Goal: Complete application form

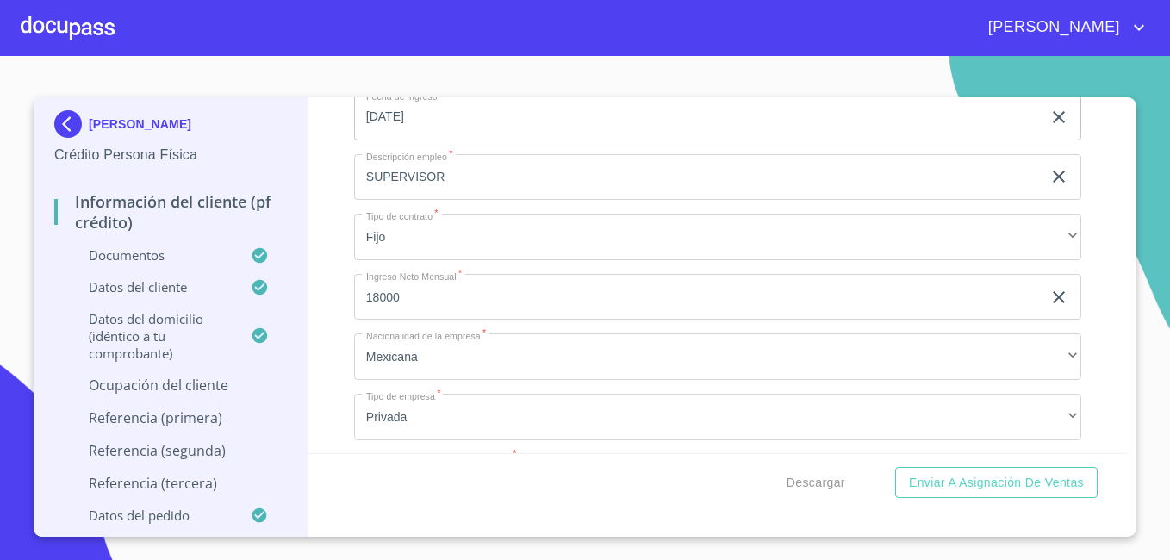
scroll to position [7351, 0]
click at [637, 207] on input "SUPERVISOR" at bounding box center [698, 183] width 688 height 47
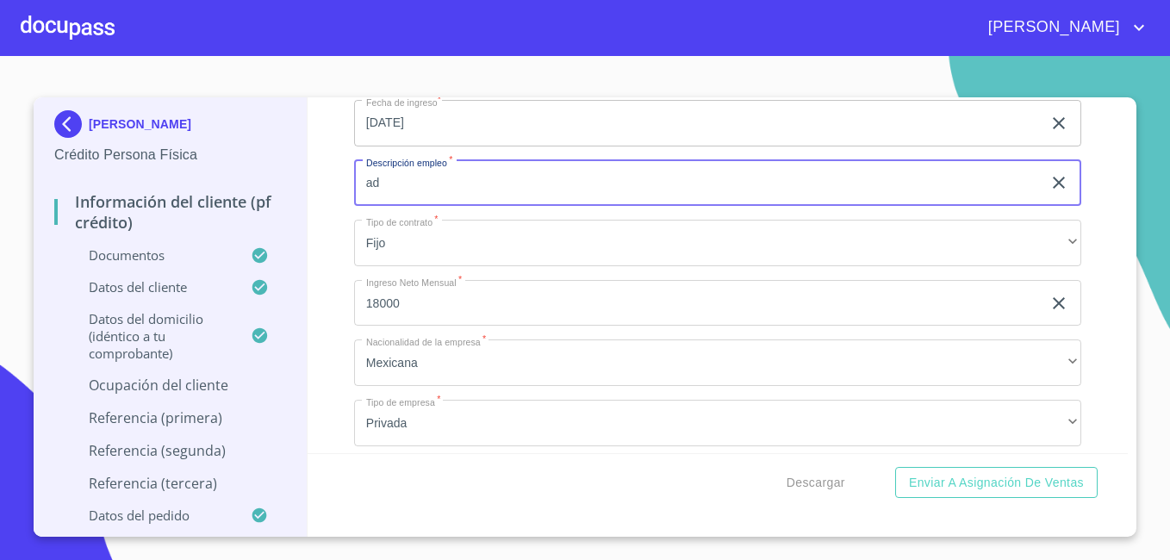
type input "a"
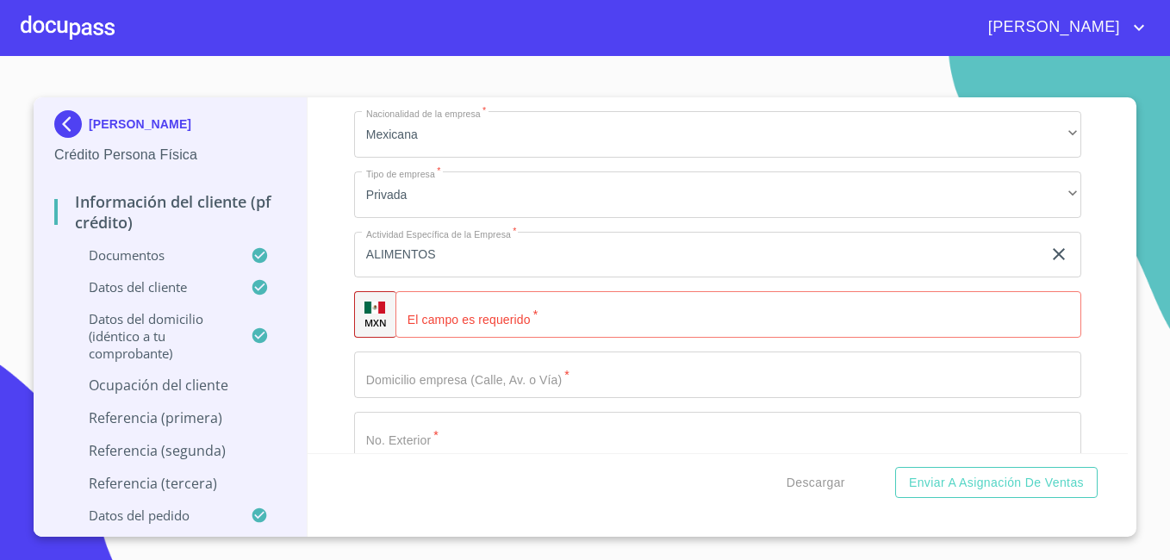
scroll to position [7551, 0]
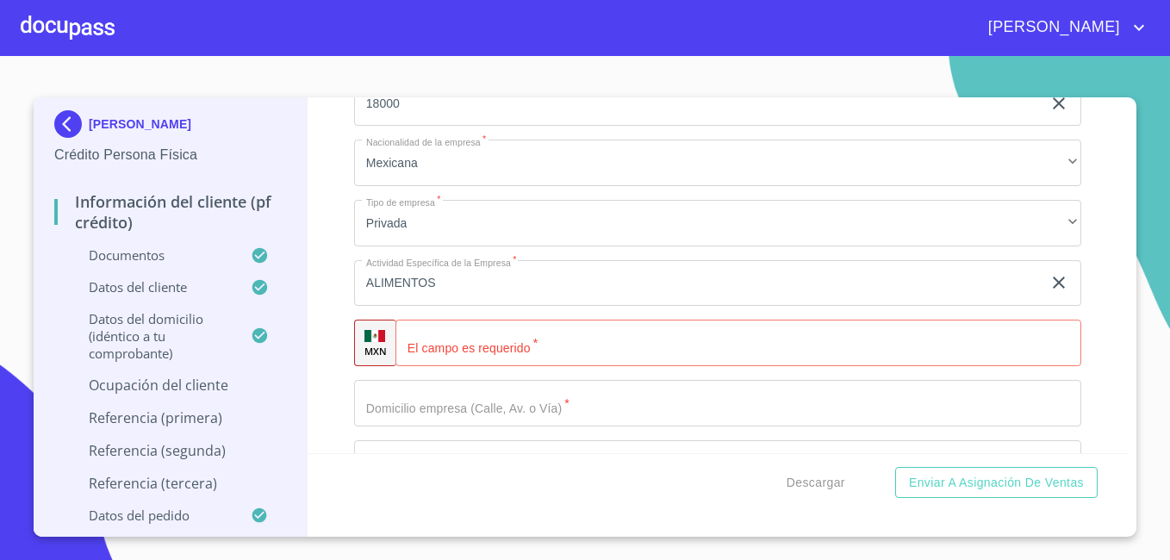
type input "Administrativo"
click at [503, 365] on input "Documento de identificación.   *" at bounding box center [739, 343] width 686 height 47
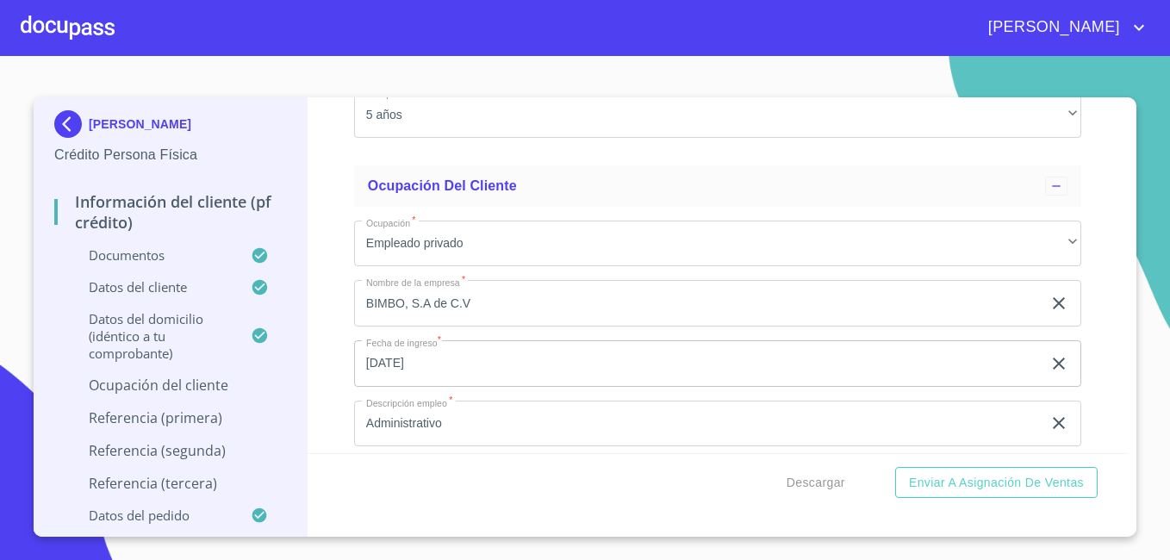
scroll to position [7103, 0]
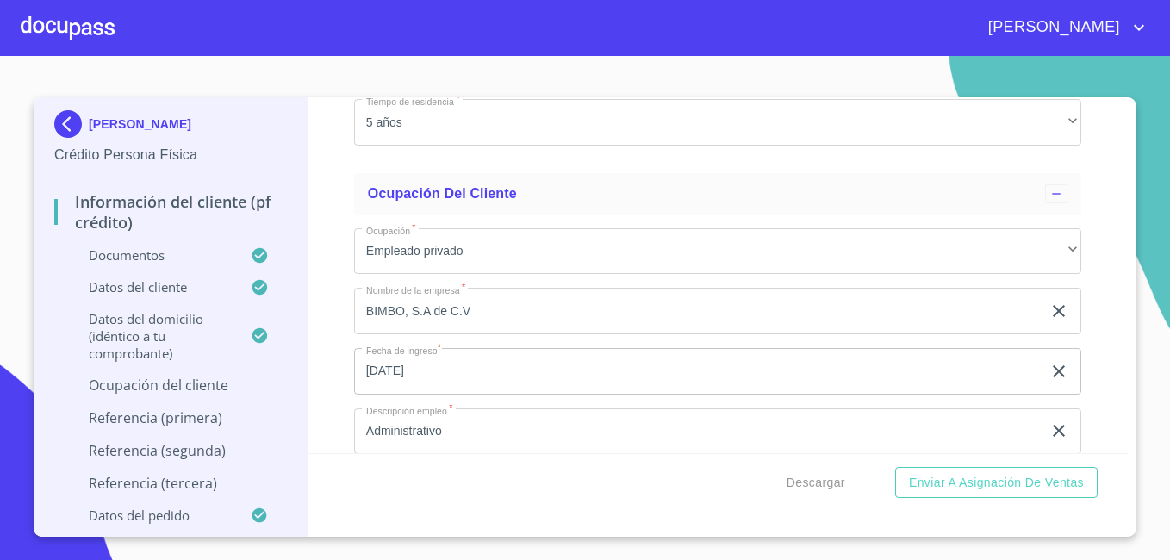
click at [495, 395] on input "[DATE]" at bounding box center [701, 371] width 695 height 47
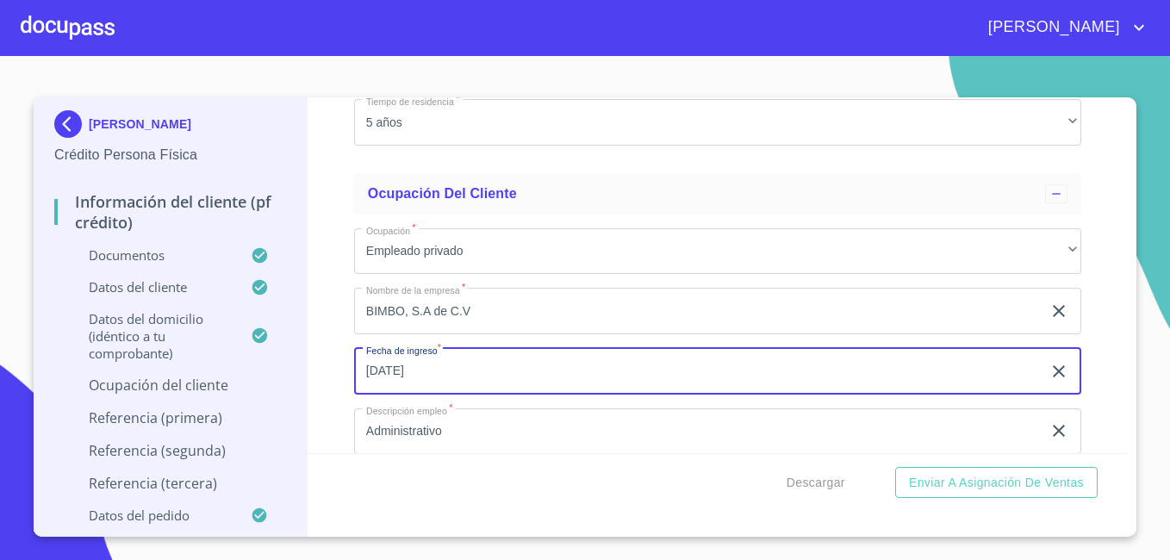
click at [678, 395] on input "[DATE]" at bounding box center [701, 371] width 695 height 47
click at [374, 391] on input "[DATE]" at bounding box center [701, 371] width 695 height 47
click at [417, 390] on input "[DATE]" at bounding box center [701, 371] width 695 height 47
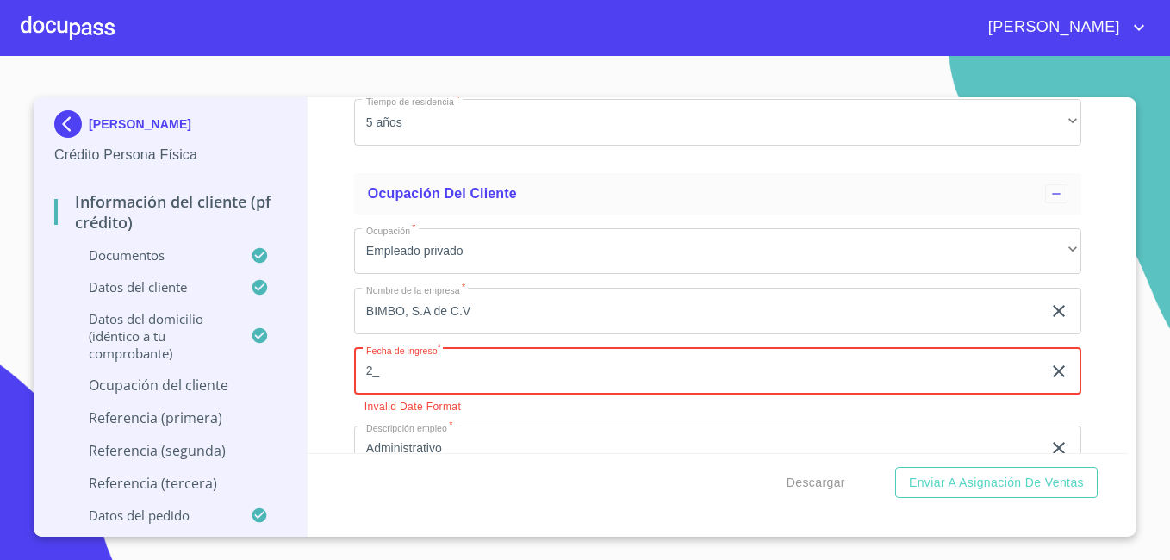
click at [503, 395] on input "2_" at bounding box center [701, 371] width 695 height 47
type input "2_"
click at [1051, 379] on icon "button" at bounding box center [1059, 370] width 16 height 17
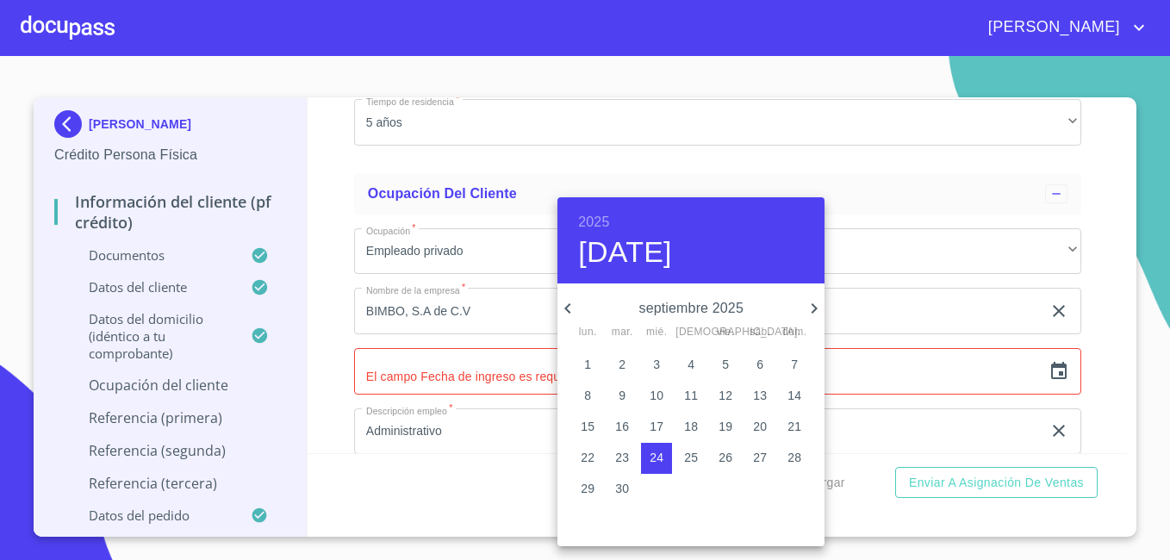
click at [596, 222] on h6 "2025" at bounding box center [593, 222] width 31 height 24
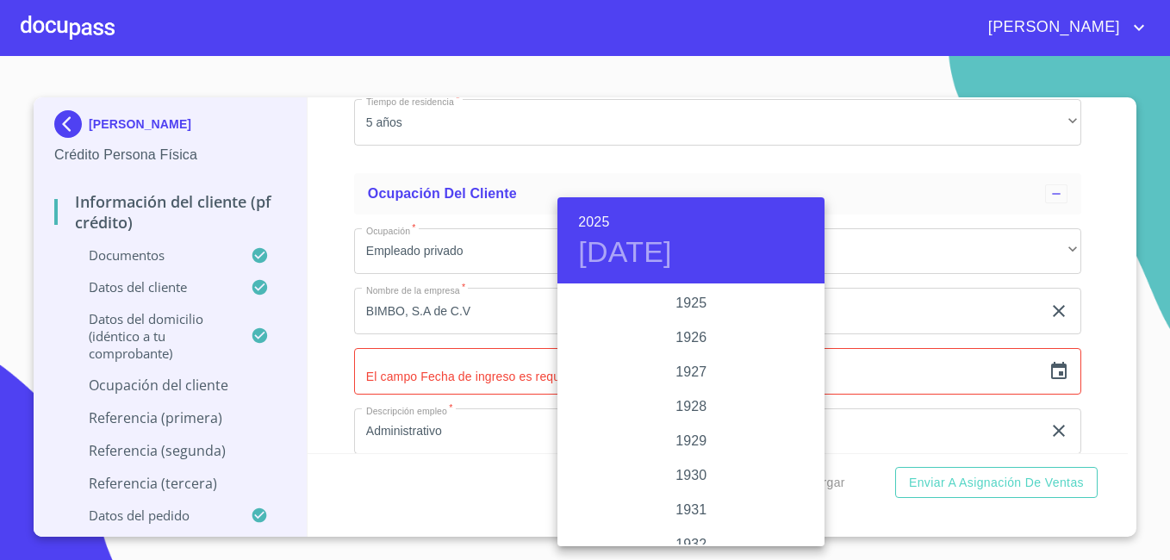
scroll to position [3344, 0]
click at [691, 333] on div "2023" at bounding box center [691, 338] width 267 height 34
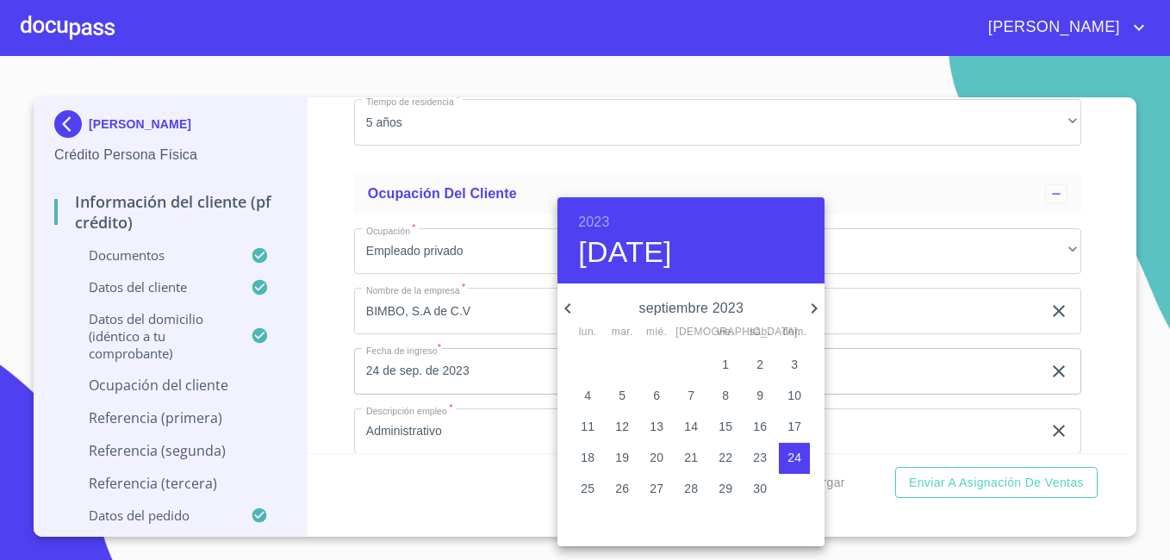
click at [569, 304] on icon "button" at bounding box center [567, 308] width 6 height 10
click at [762, 363] on p "5" at bounding box center [760, 364] width 7 height 17
type input "5 de ago. de 2023"
click at [338, 388] on div at bounding box center [585, 280] width 1170 height 560
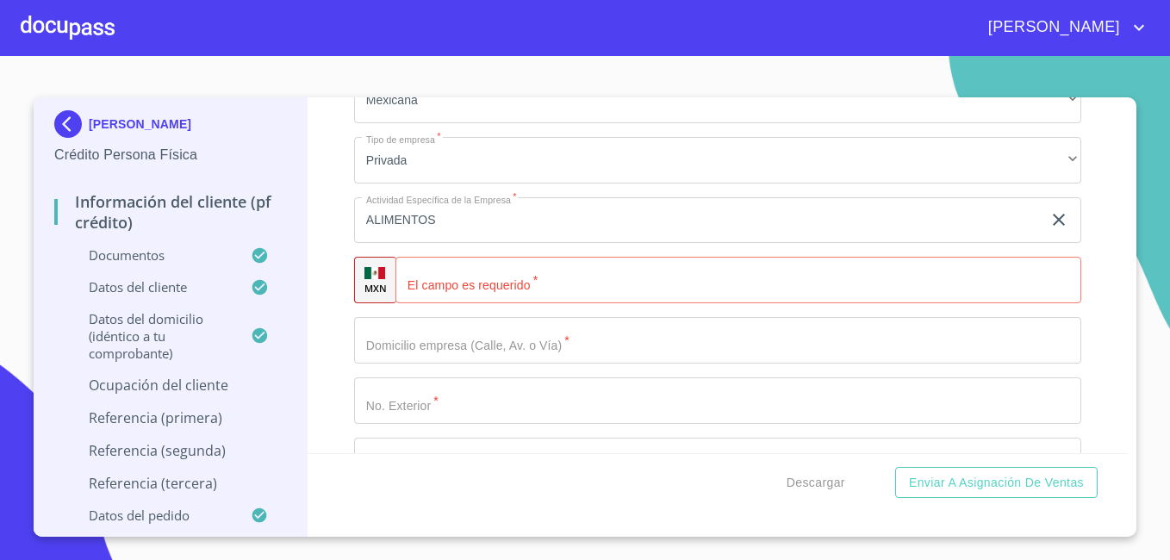
scroll to position [7620, 0]
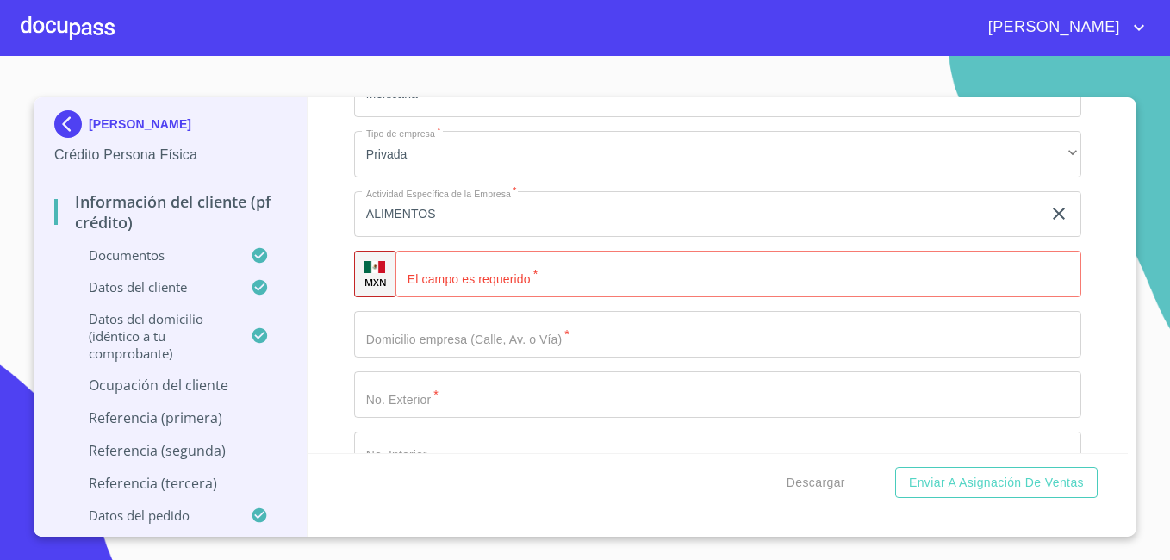
click at [606, 297] on input "Documento de identificación.   *" at bounding box center [739, 274] width 686 height 47
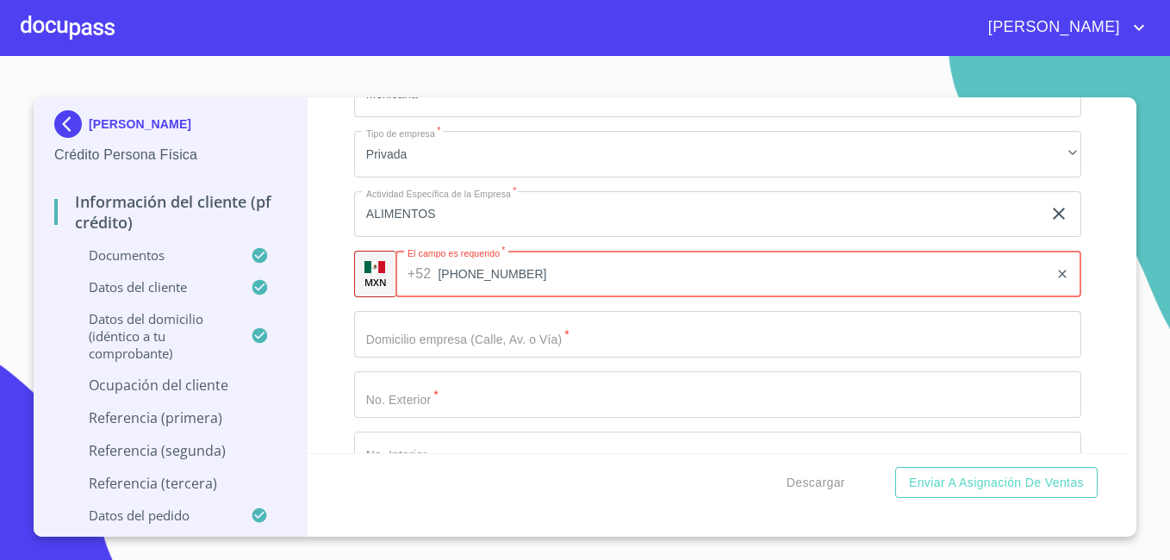
type input "[PHONE_NUMBER]"
click at [1090, 323] on div "Información del cliente (PF crédito) Documentos Documento de identificación.   …" at bounding box center [718, 275] width 821 height 356
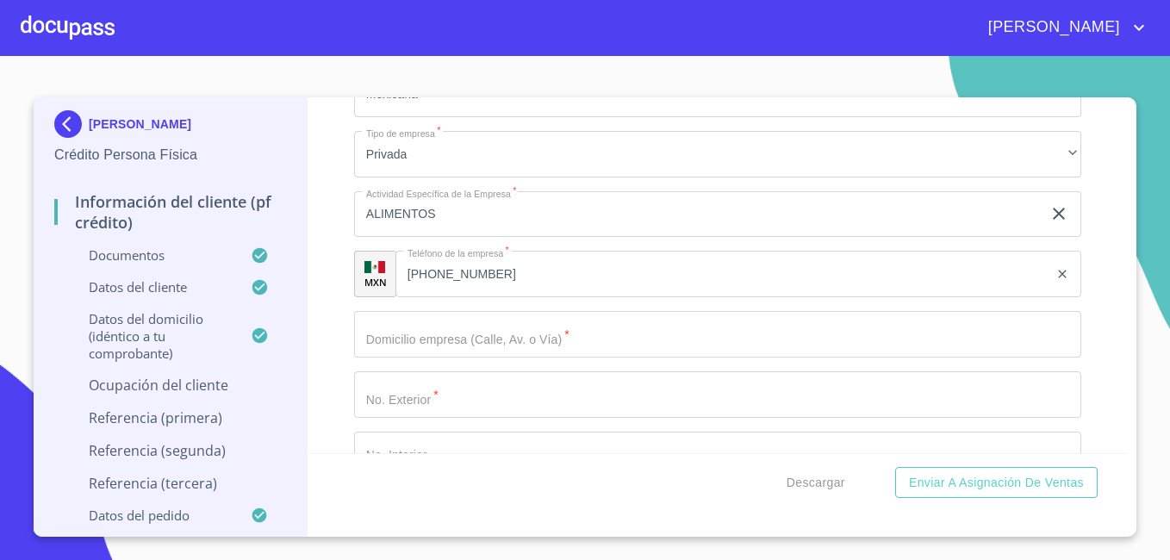
click at [451, 357] on input "Documento de identificación.   *" at bounding box center [717, 334] width 727 height 47
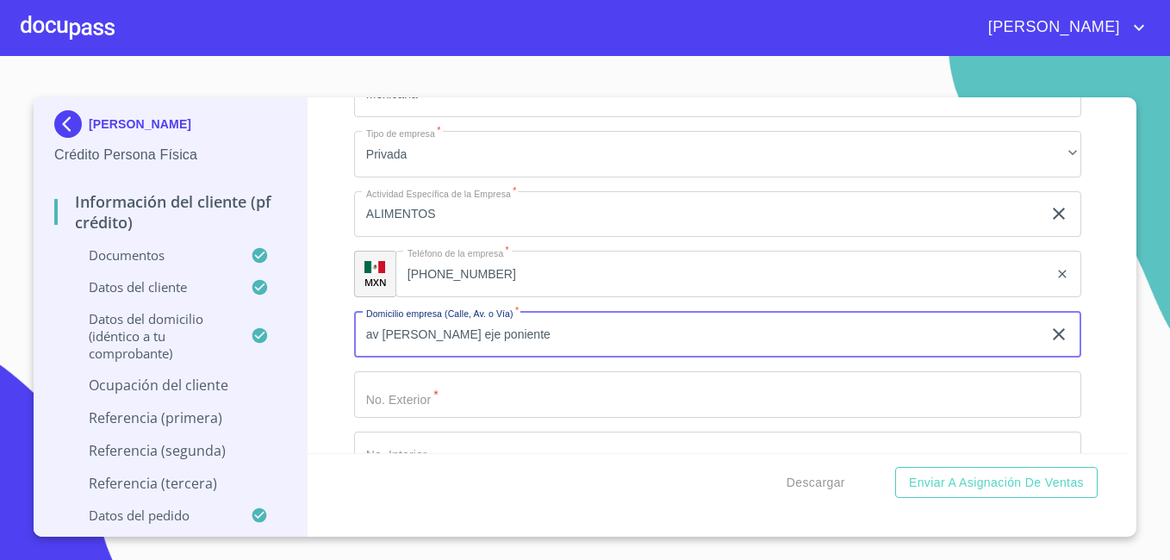
type input "av [PERSON_NAME] eje poniente"
click at [410, 418] on input "Documento de identificación.   *" at bounding box center [717, 394] width 727 height 47
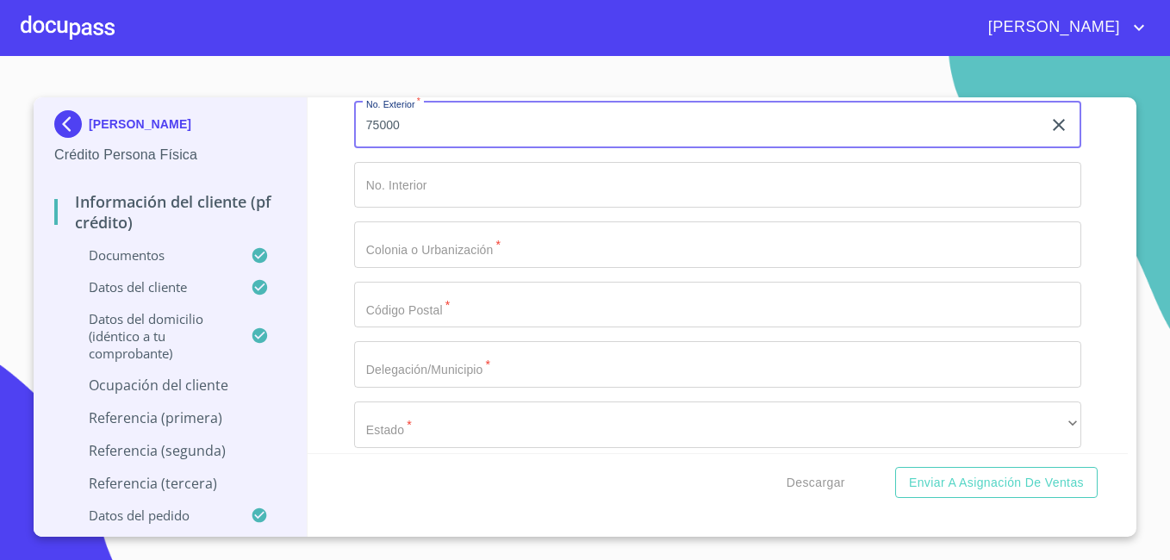
scroll to position [7896, 0]
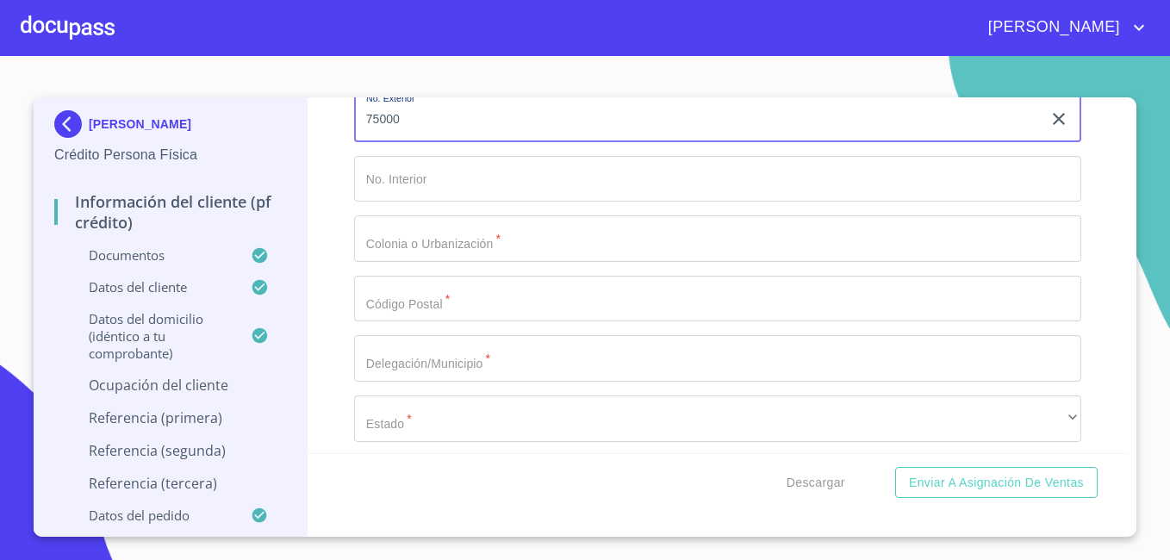
type input "75000"
click at [546, 262] on input "Documento de identificación.   *" at bounding box center [717, 238] width 727 height 47
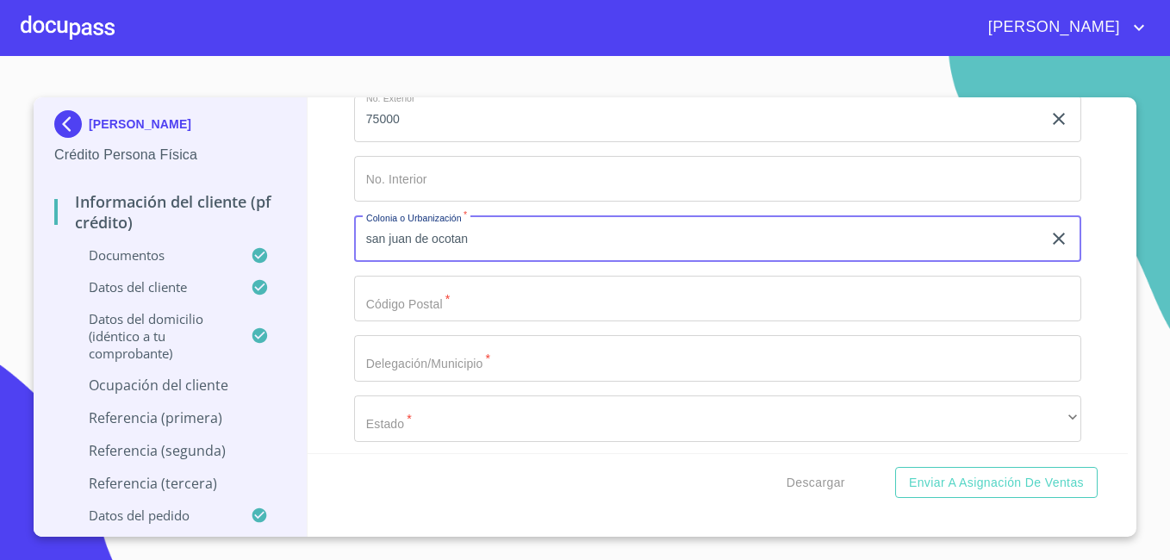
type input "san juan de ocotan"
click at [443, 321] on input "Documento de identificación.   *" at bounding box center [717, 299] width 727 height 47
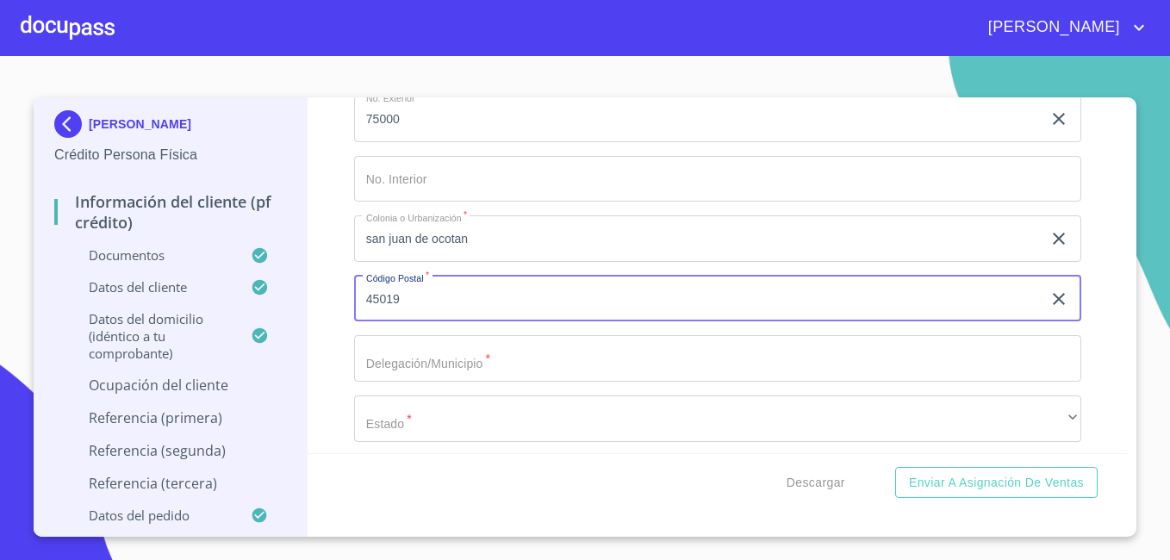
type input "45019"
click at [393, 382] on input "Documento de identificación.   *" at bounding box center [717, 358] width 727 height 47
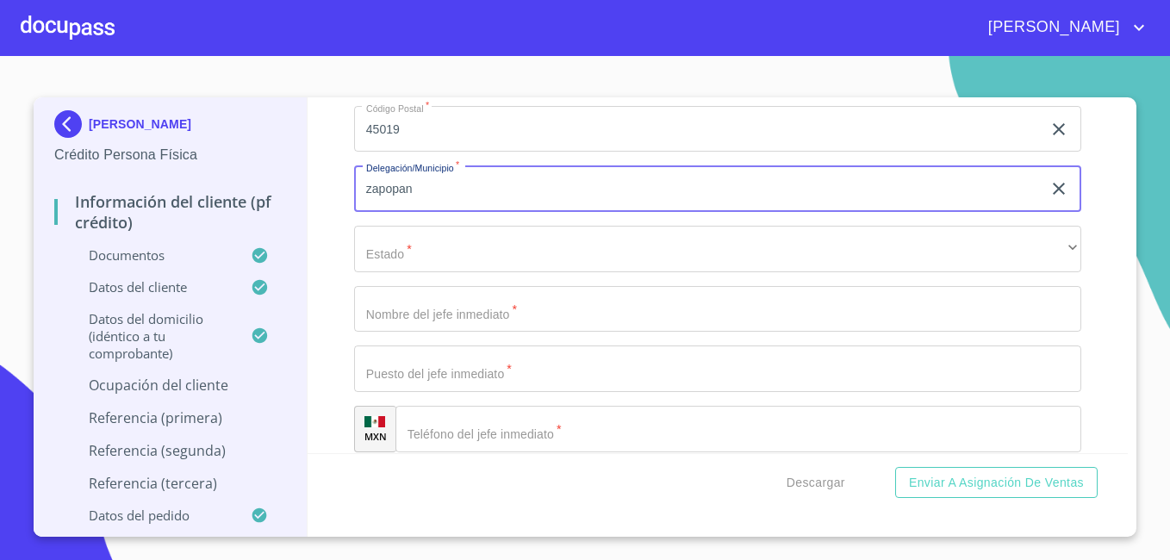
scroll to position [8068, 0]
type input "zapopan"
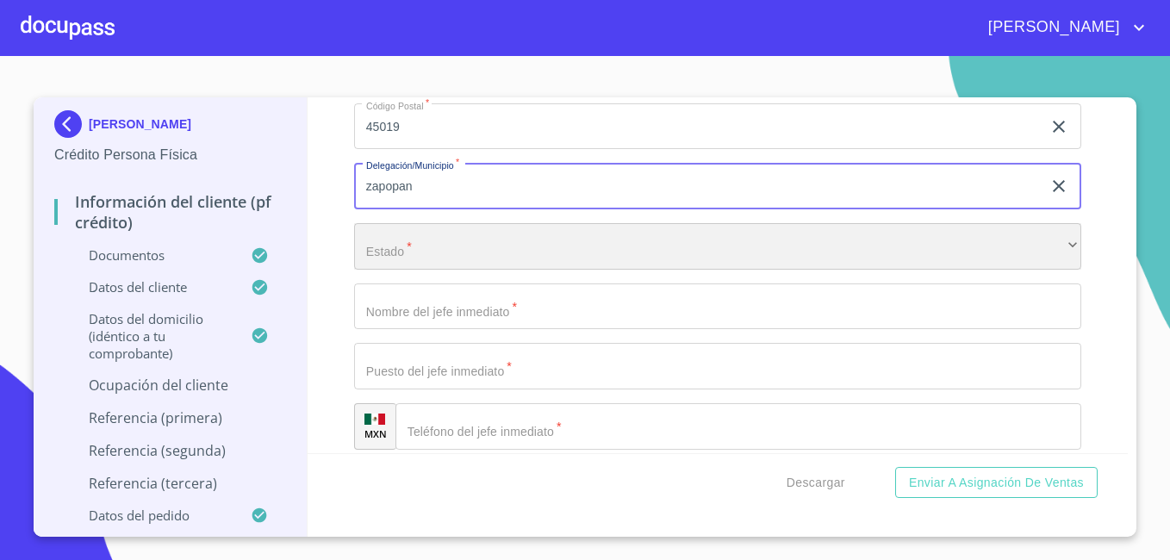
click at [595, 270] on div "​" at bounding box center [717, 246] width 727 height 47
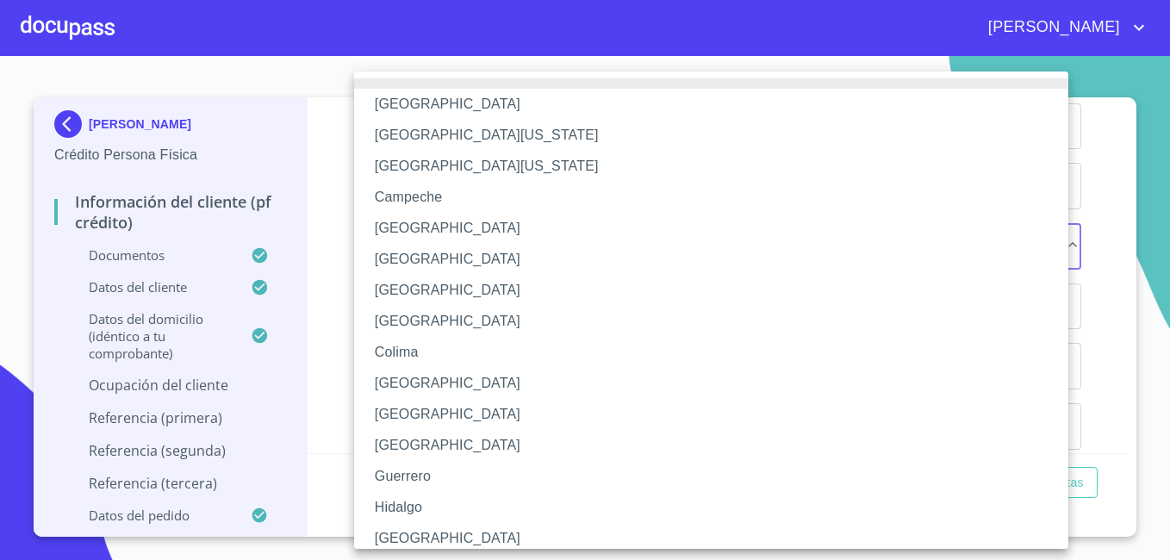
click at [412, 542] on li "[GEOGRAPHIC_DATA]" at bounding box center [717, 538] width 727 height 31
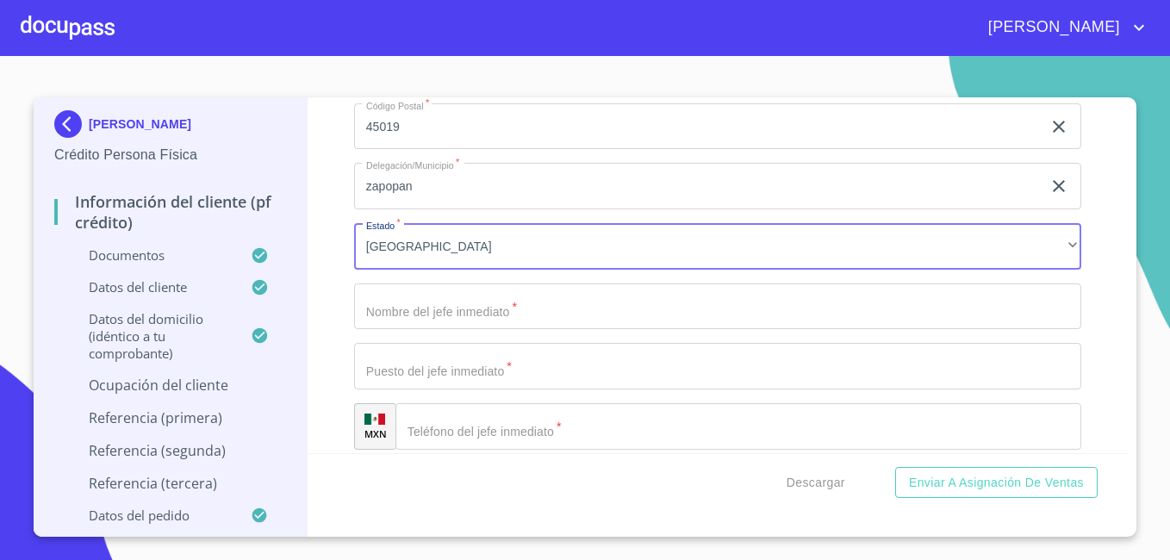
click at [810, 330] on input "Documento de identificación.   *" at bounding box center [717, 307] width 727 height 47
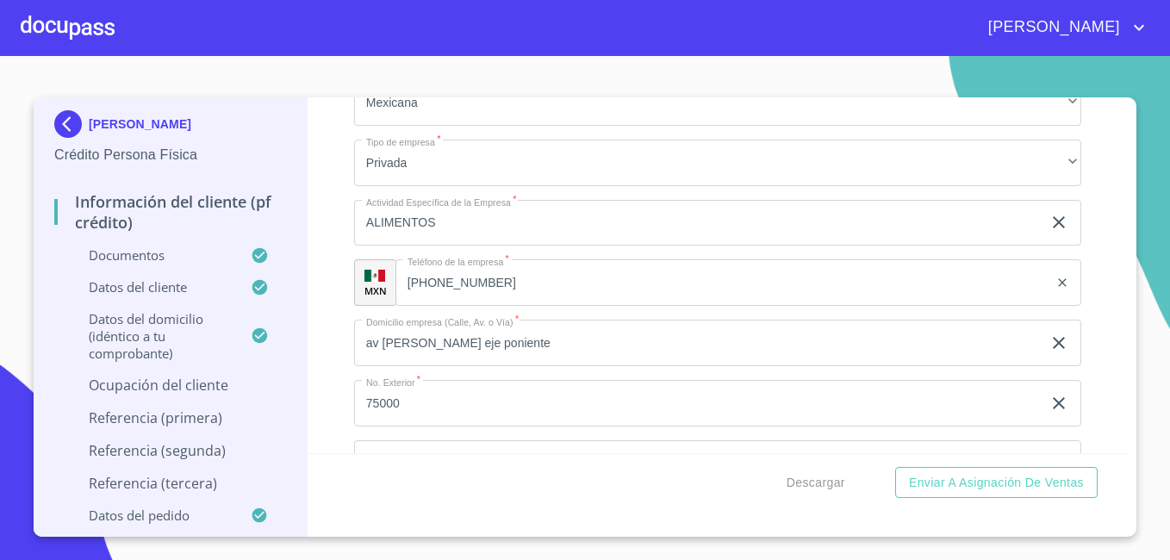
scroll to position [7583, 0]
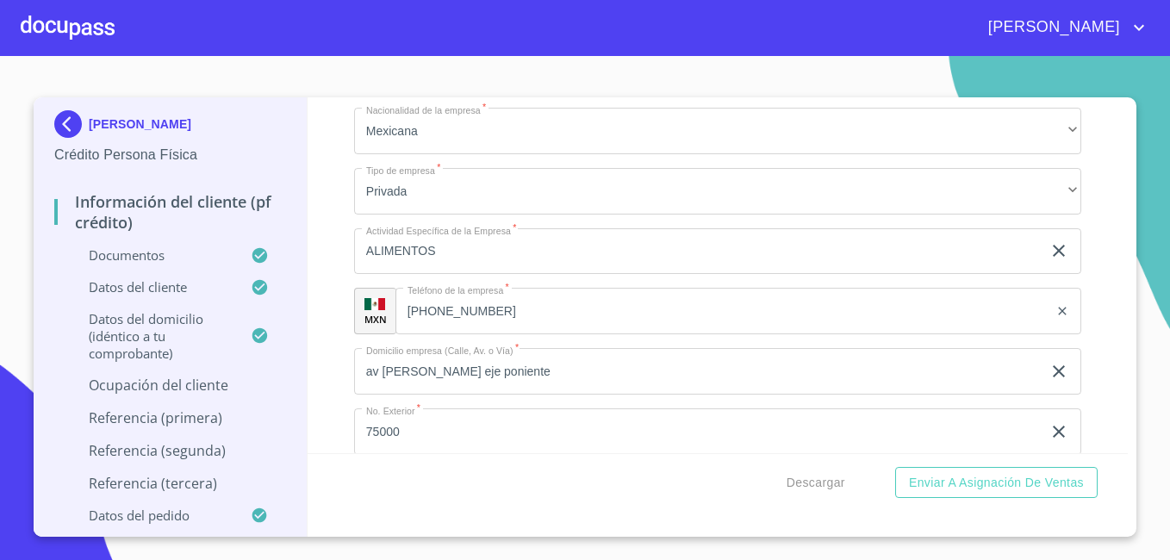
click at [526, 334] on input "[PHONE_NUMBER]" at bounding box center [722, 311] width 653 height 47
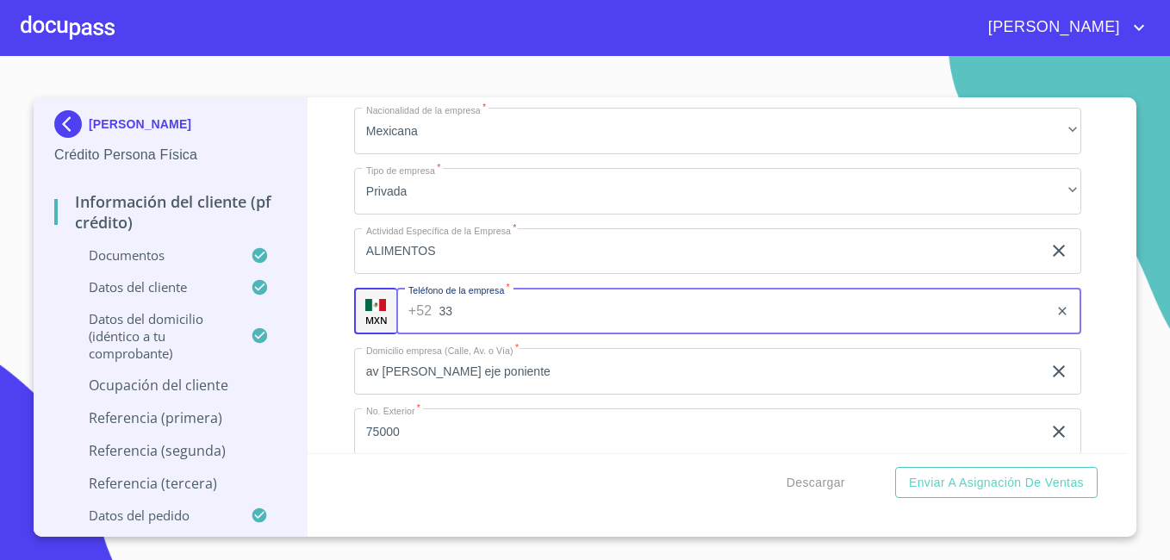
type input "3"
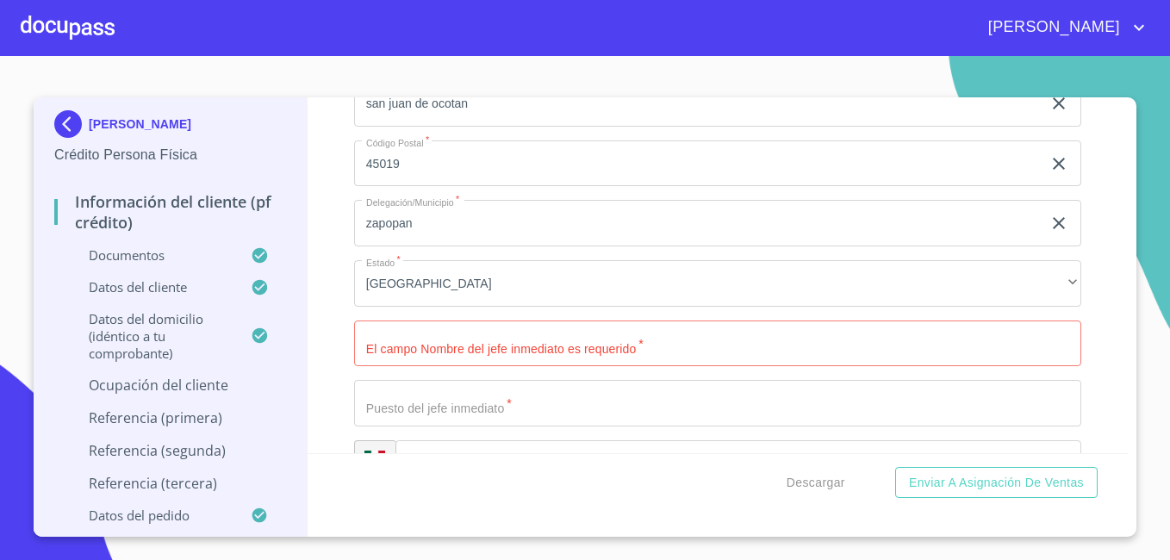
scroll to position [8065, 0]
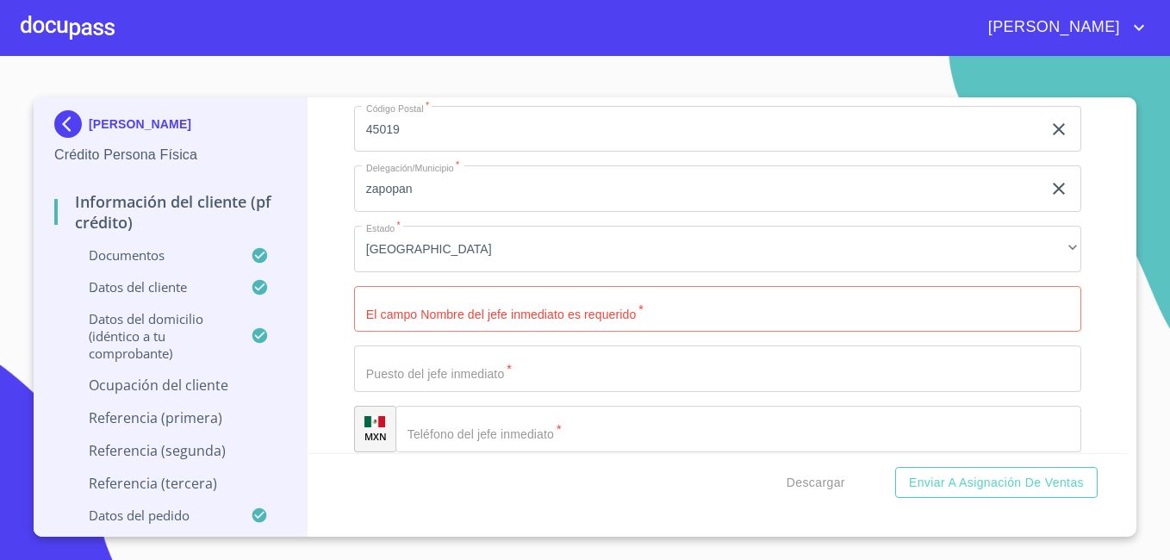
type input "[PHONE_NUMBER]"
click at [580, 325] on input "Documento de identificación.   *" at bounding box center [717, 309] width 727 height 47
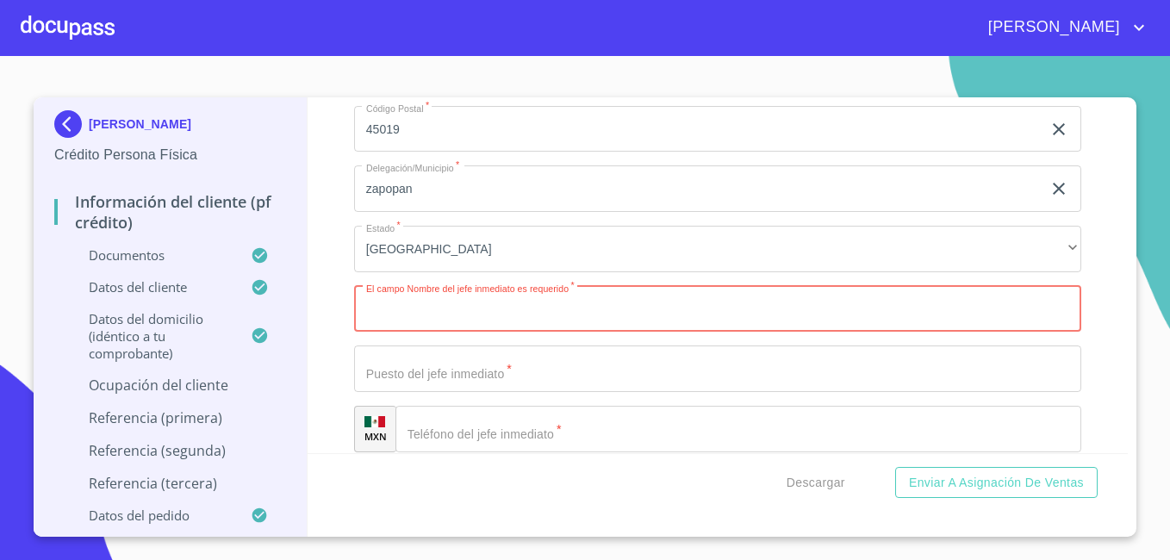
click at [403, 333] on input "Documento de identificación.   *" at bounding box center [717, 309] width 727 height 47
type input "[PERSON_NAME]"
click at [451, 390] on input "Documento de identificación.   *" at bounding box center [717, 369] width 727 height 47
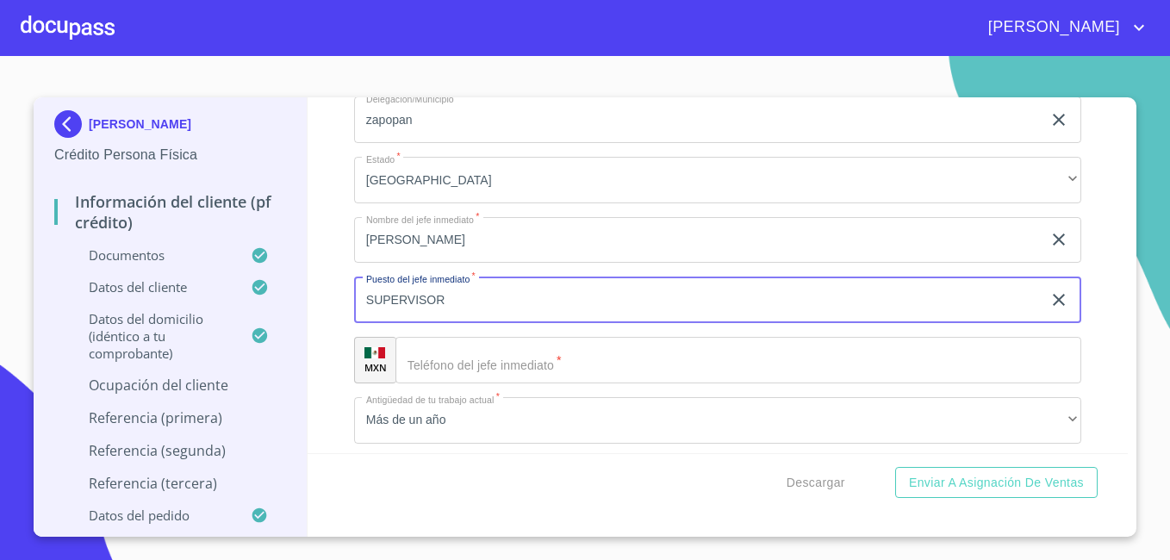
scroll to position [8203, 0]
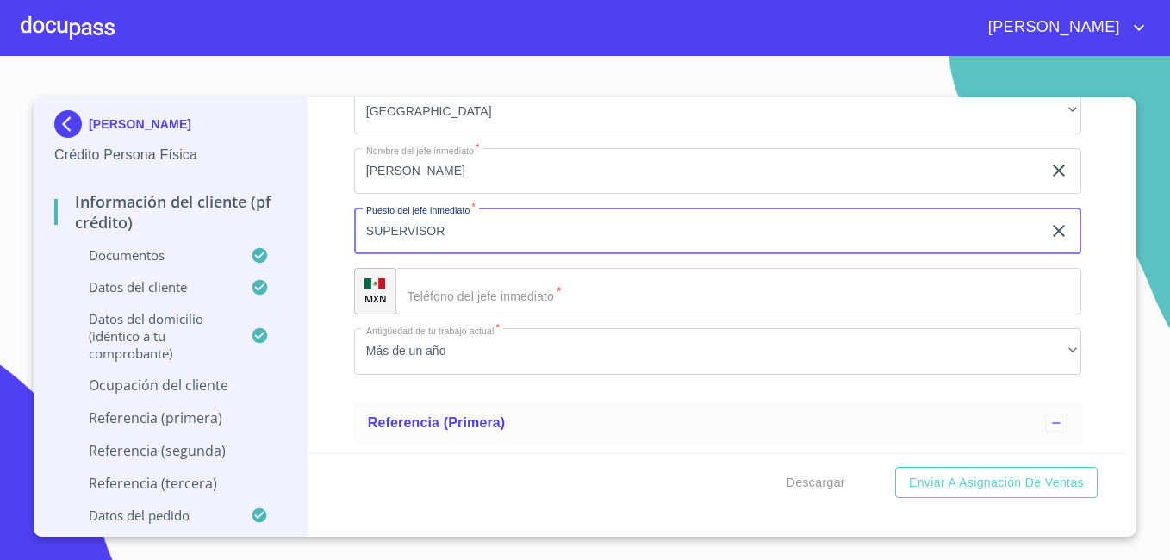
type input "SUPERVISOR"
click at [575, 311] on input "Documento de identificación.   *" at bounding box center [739, 291] width 686 height 47
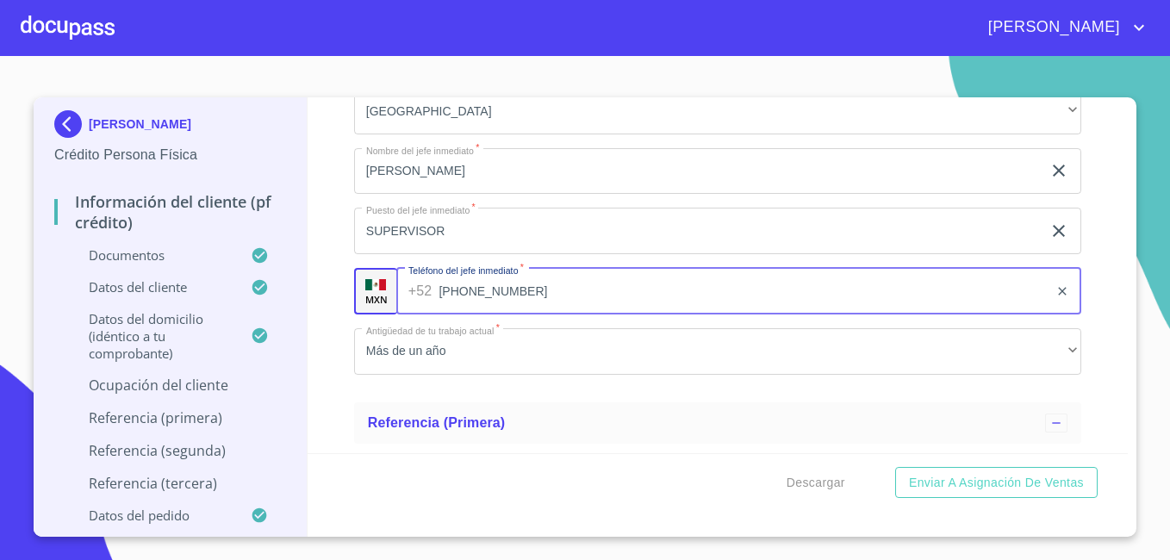
type input "[PHONE_NUMBER]"
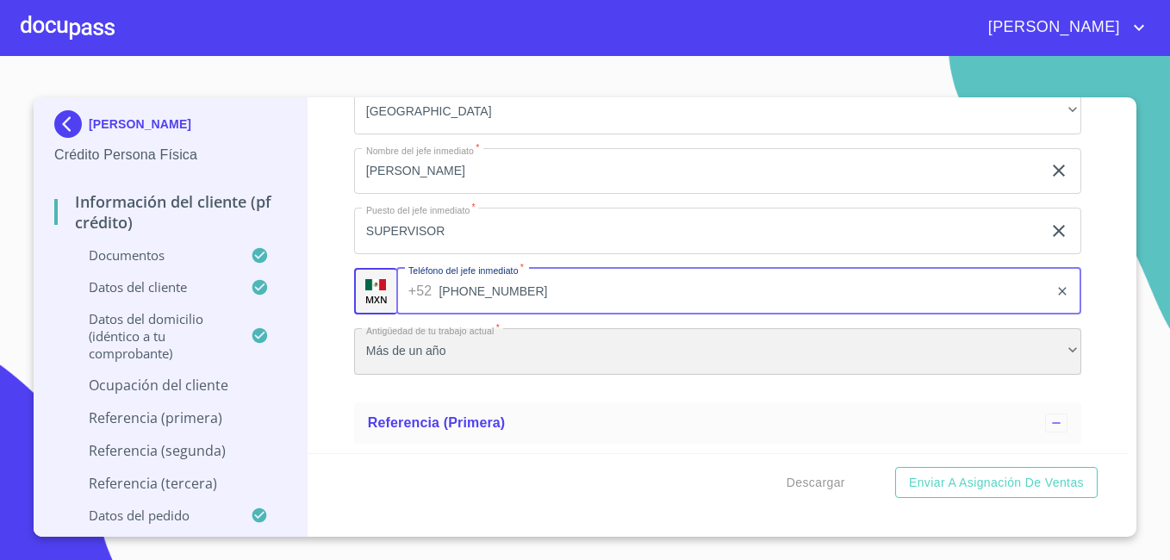
click at [543, 369] on div "Más de un año" at bounding box center [717, 351] width 727 height 47
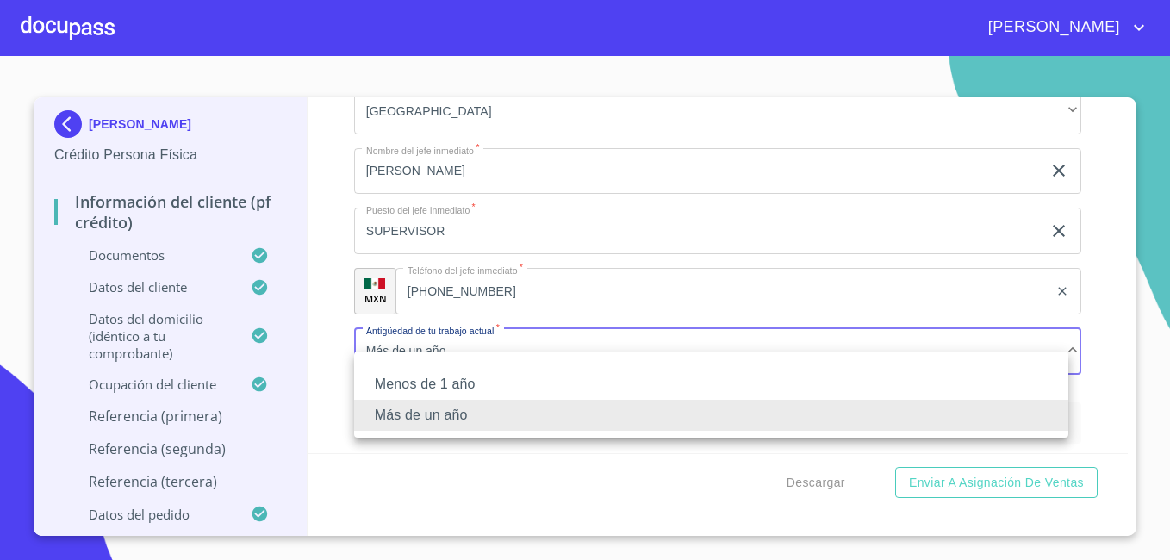
click at [464, 415] on li "Más de un año" at bounding box center [711, 415] width 714 height 31
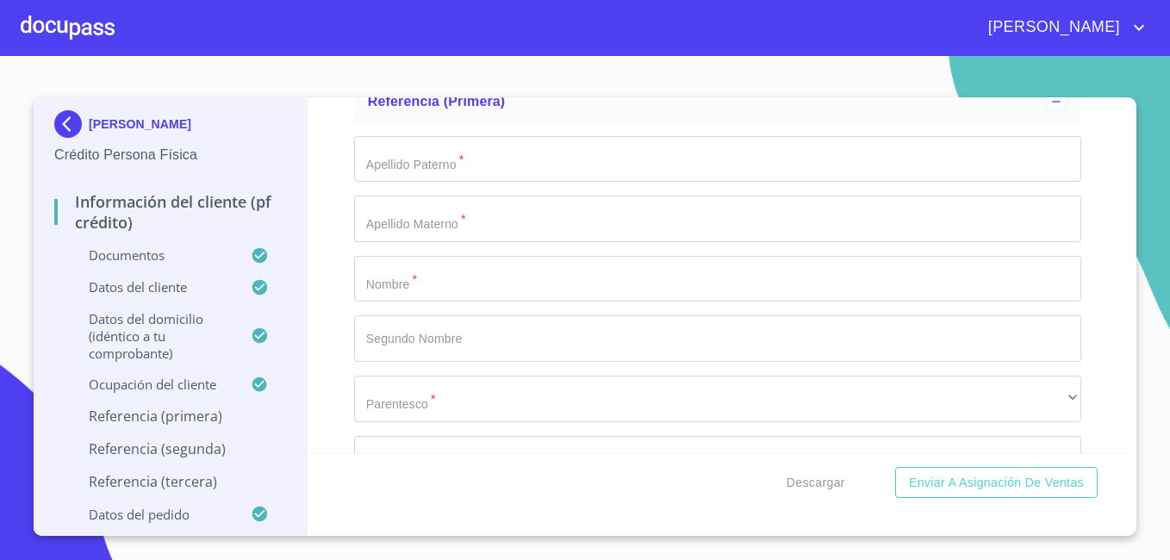
scroll to position [8548, 0]
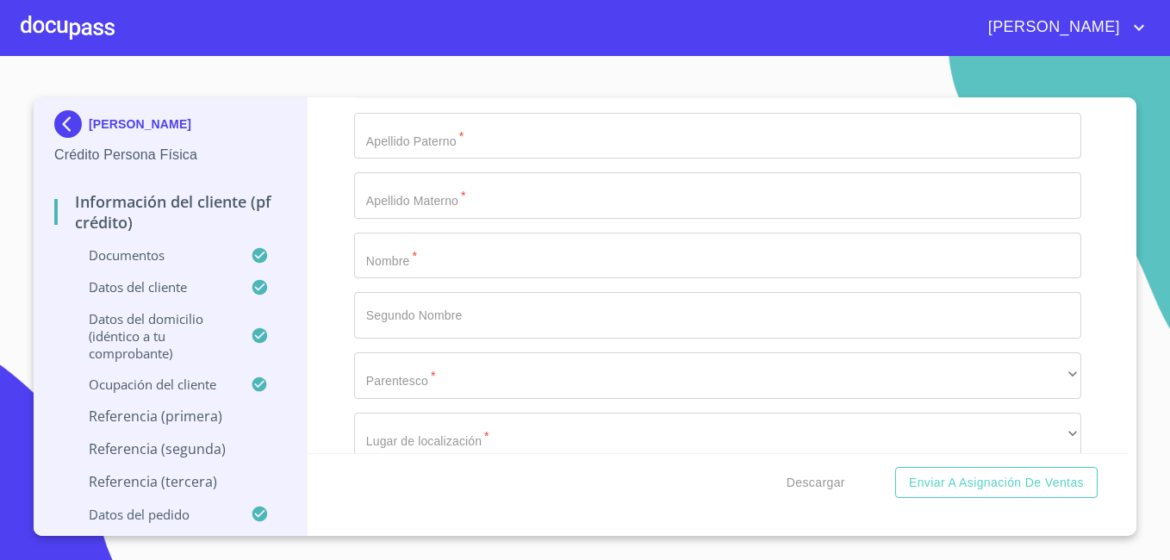
click at [387, 158] on input "Documento de identificación.   *" at bounding box center [717, 136] width 727 height 47
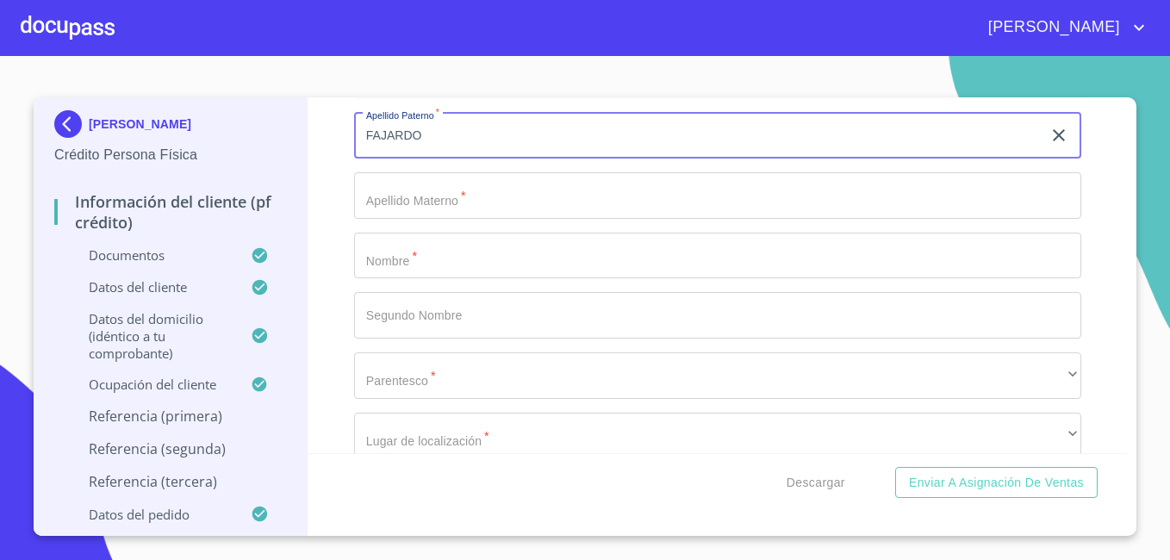
type input "FAJARDO"
click at [419, 218] on input "Documento de identificación.   *" at bounding box center [717, 195] width 727 height 47
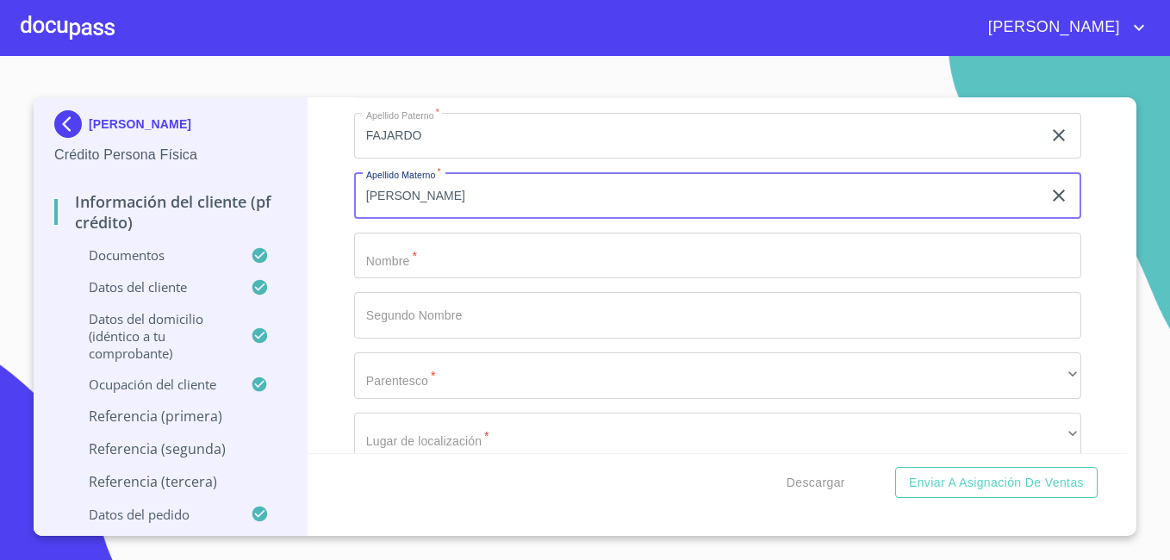
type input "[PERSON_NAME]"
click at [403, 279] on input "Documento de identificación.   *" at bounding box center [717, 256] width 727 height 47
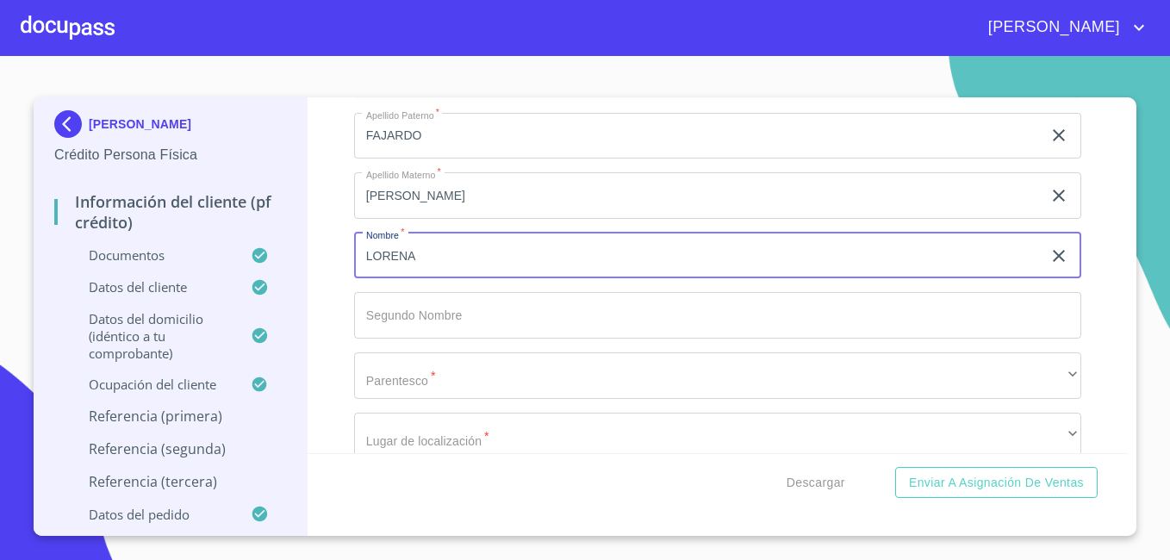
type input "LORENA"
click at [385, 337] on input "Documento de identificación.   *" at bounding box center [717, 315] width 727 height 47
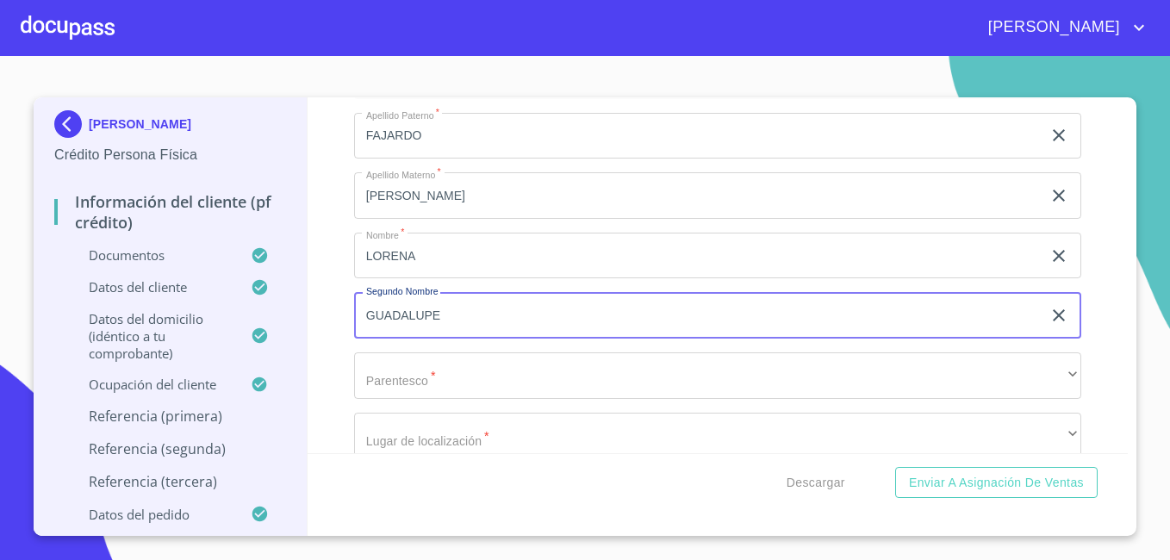
type input "GUADALUPE"
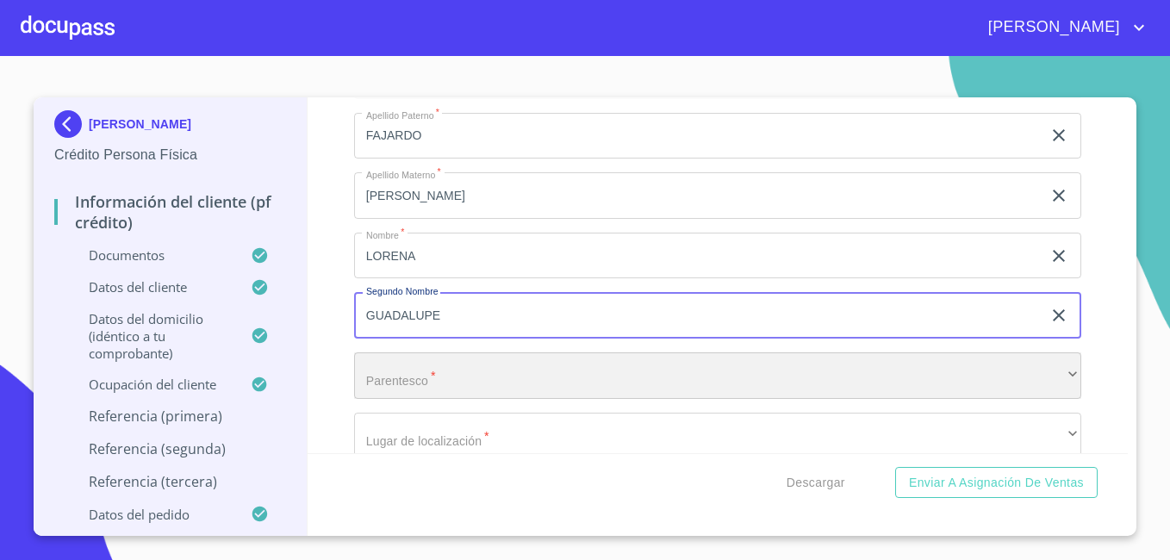
click at [464, 397] on div "​" at bounding box center [717, 375] width 727 height 47
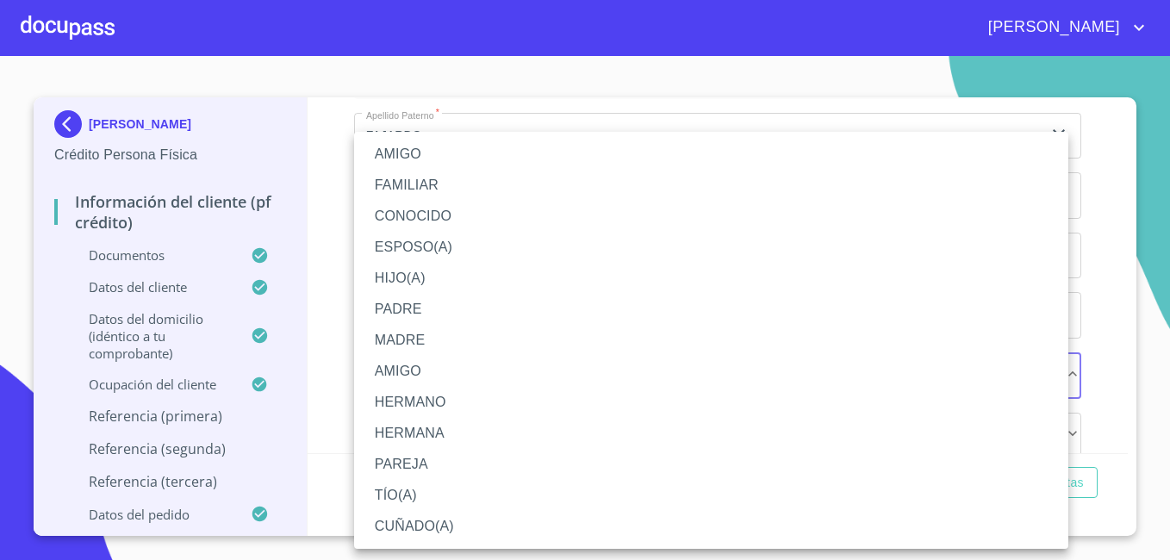
click at [458, 336] on li "MADRE" at bounding box center [711, 340] width 714 height 31
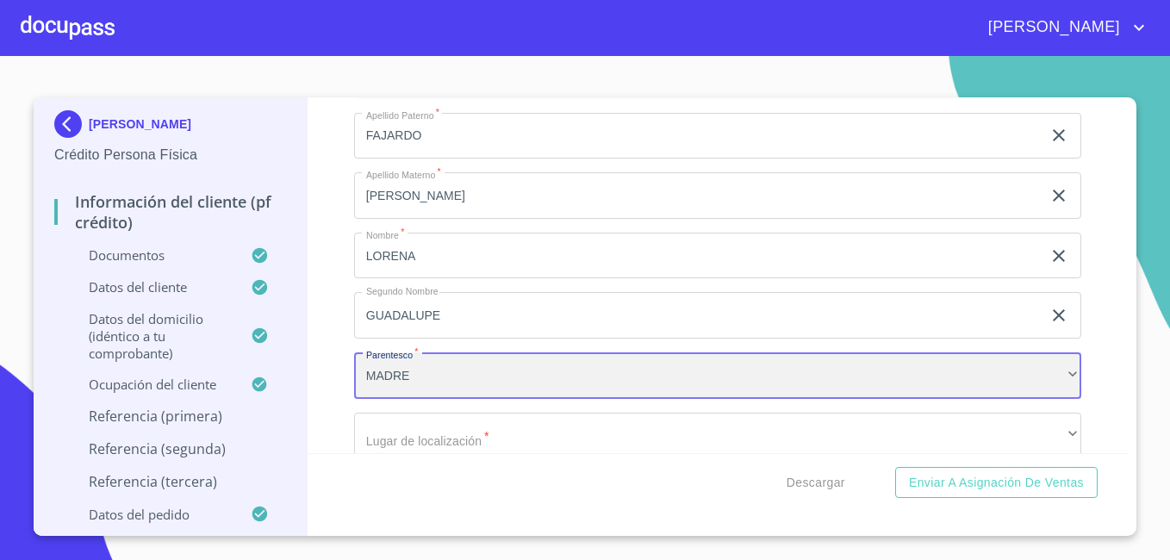
scroll to position [8720, 0]
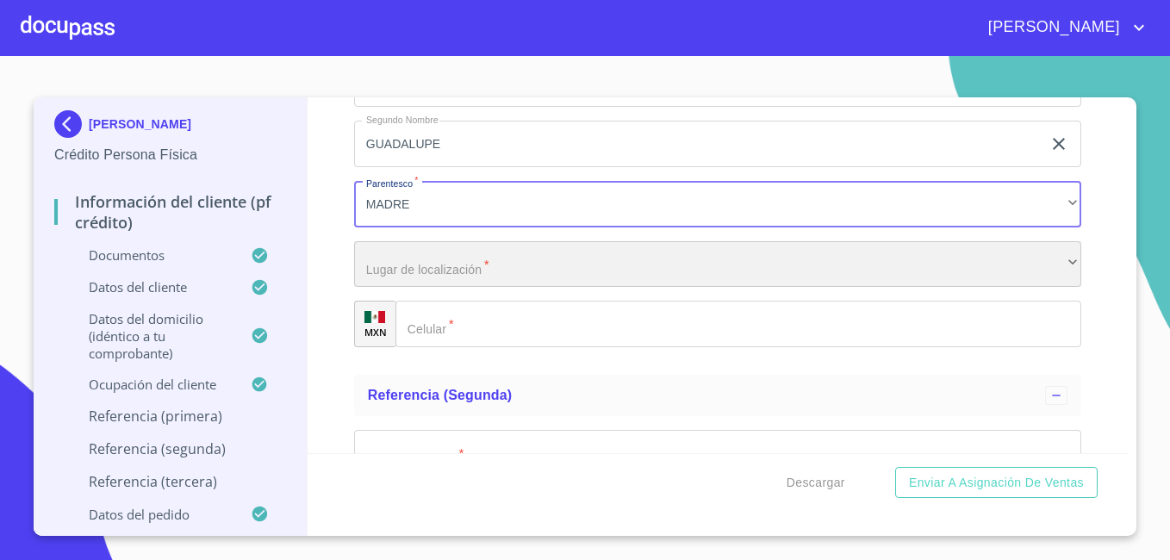
click at [552, 287] on div "​" at bounding box center [717, 264] width 727 height 47
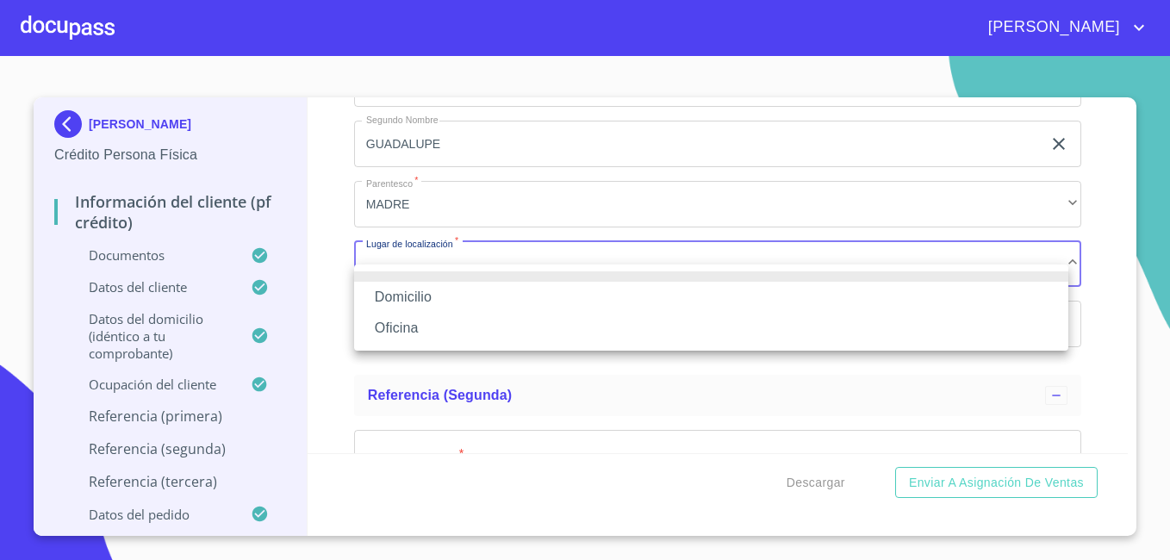
click at [493, 302] on li "Domicilio" at bounding box center [711, 297] width 714 height 31
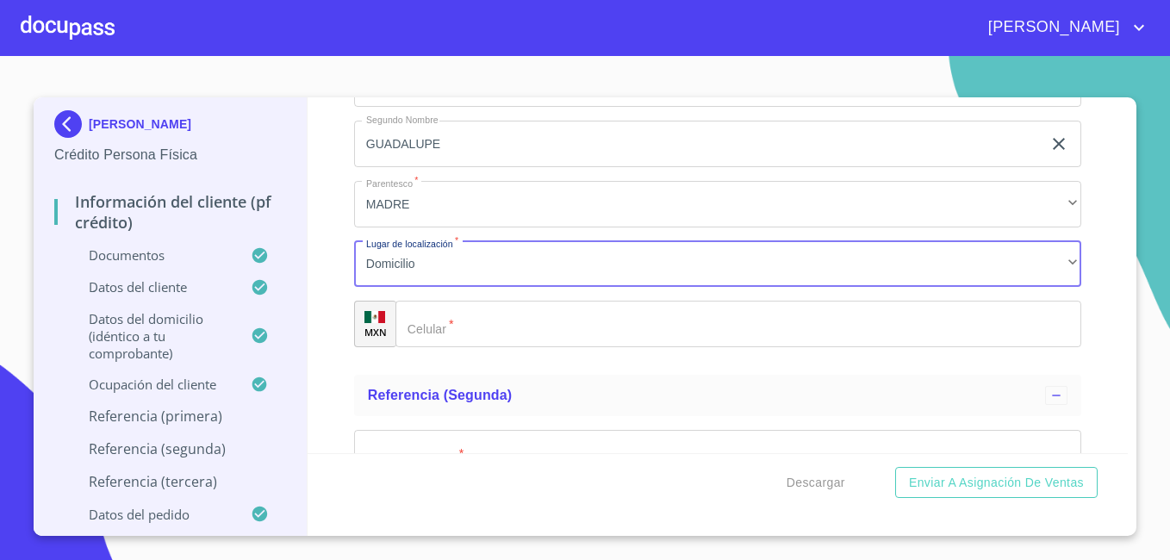
click at [462, 347] on input "Documento de identificación.   *" at bounding box center [739, 324] width 686 height 47
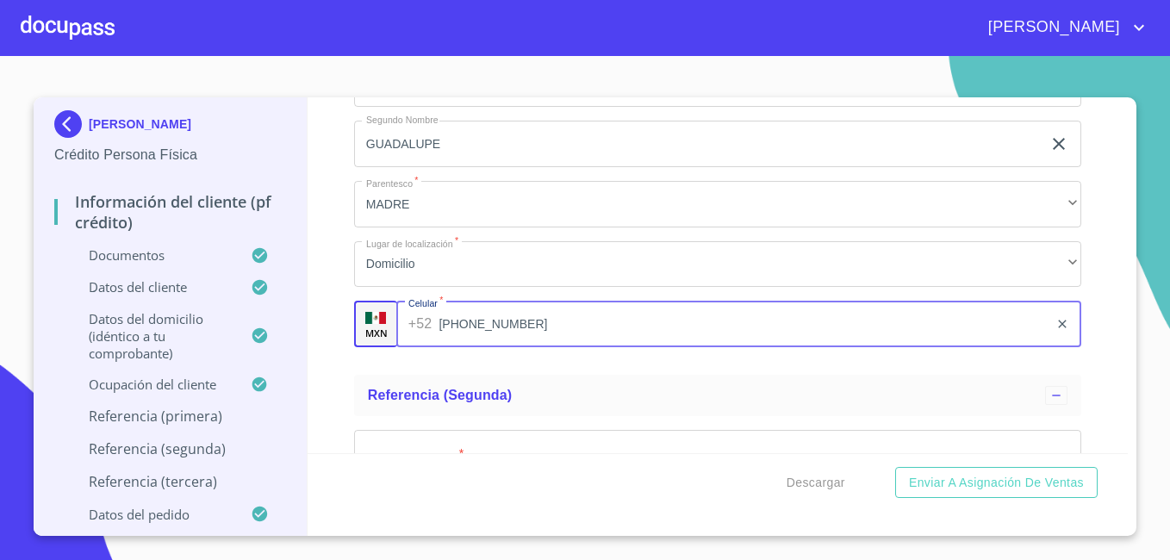
type input "[PHONE_NUMBER]"
click at [462, 369] on ul "Referencia (primera) Apellido Paterno   * FAJARDO ​ Apellido Materno   * [PERSO…" at bounding box center [717, 123] width 727 height 489
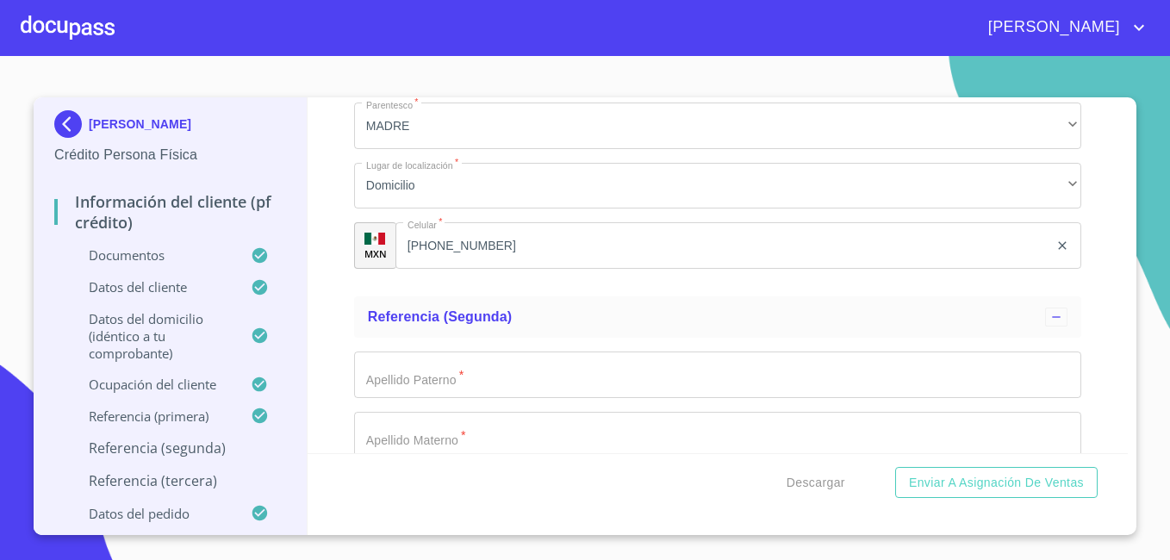
scroll to position [8941, 0]
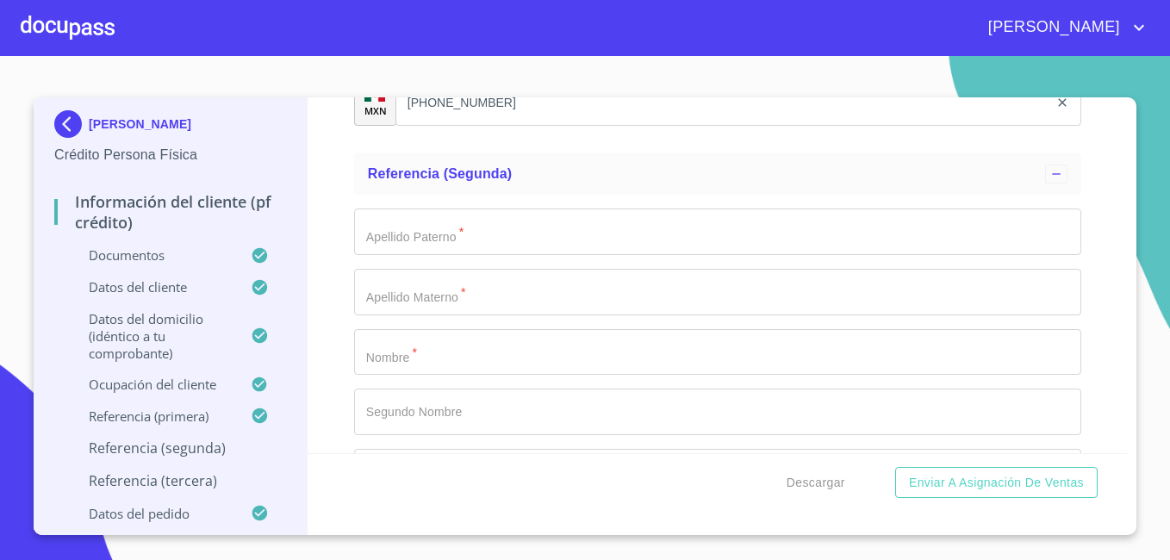
click at [396, 251] on input "Documento de identificación.   *" at bounding box center [717, 232] width 727 height 47
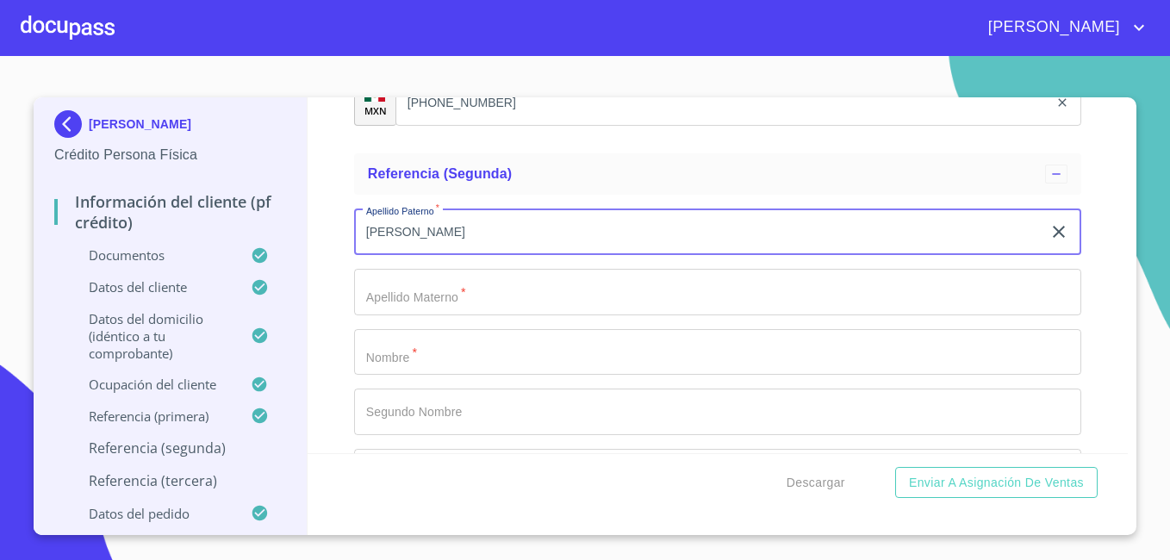
type input "[PERSON_NAME]"
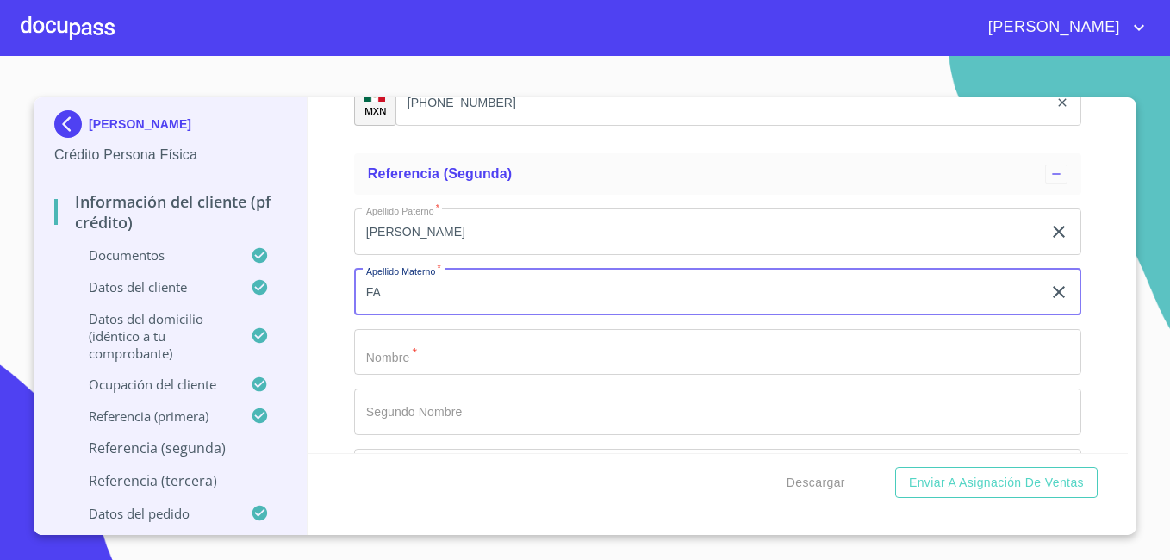
type input "F"
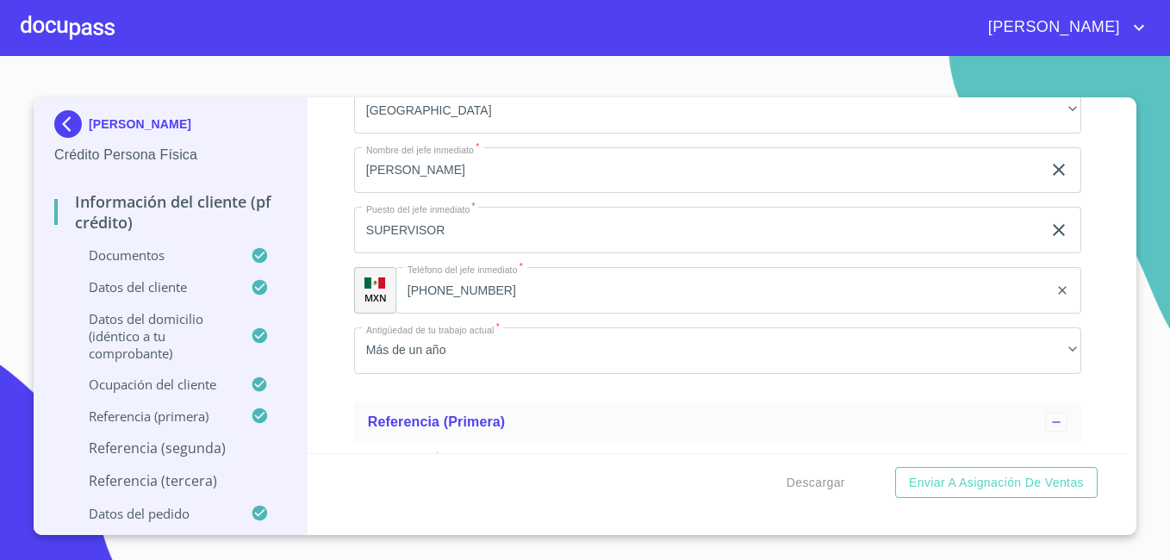
scroll to position [8233, 0]
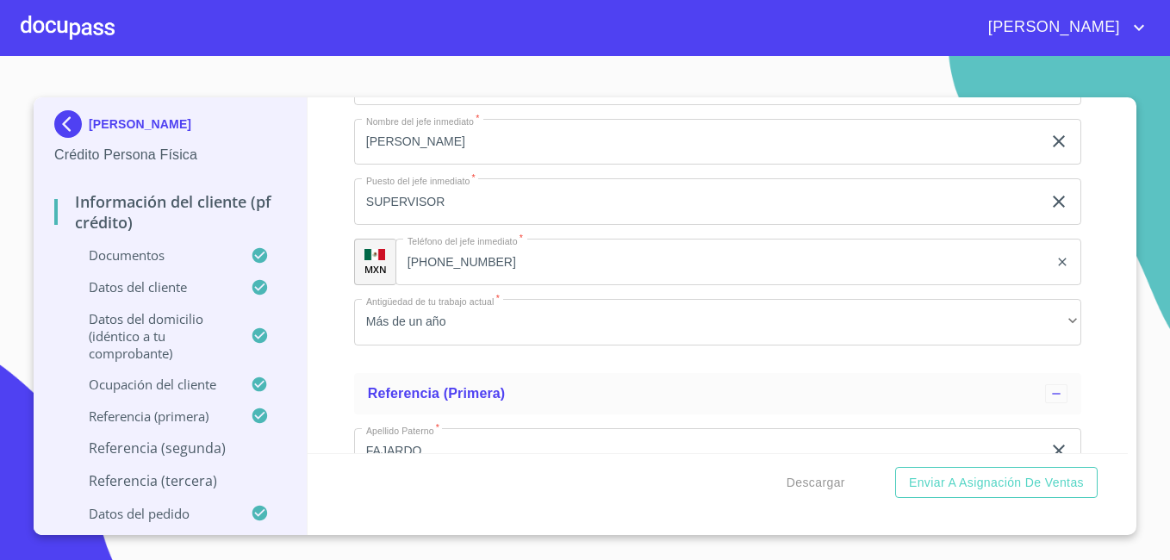
click at [504, 165] on input "[PERSON_NAME]" at bounding box center [698, 142] width 688 height 47
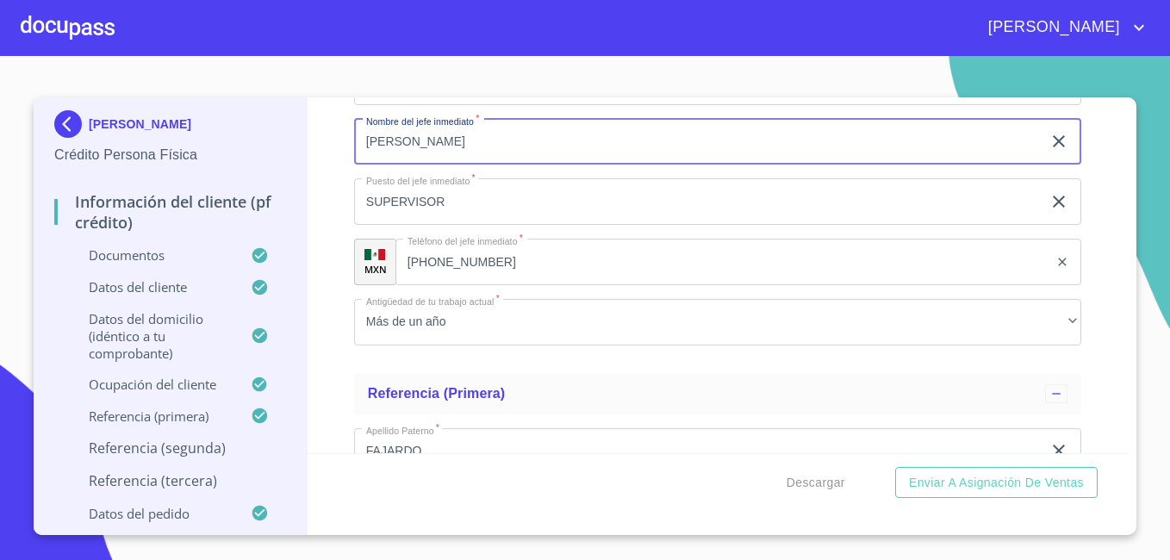
type input "J"
type input "[PERSON_NAME]"
click at [559, 208] on input "SUPERVISOR" at bounding box center [698, 201] width 688 height 47
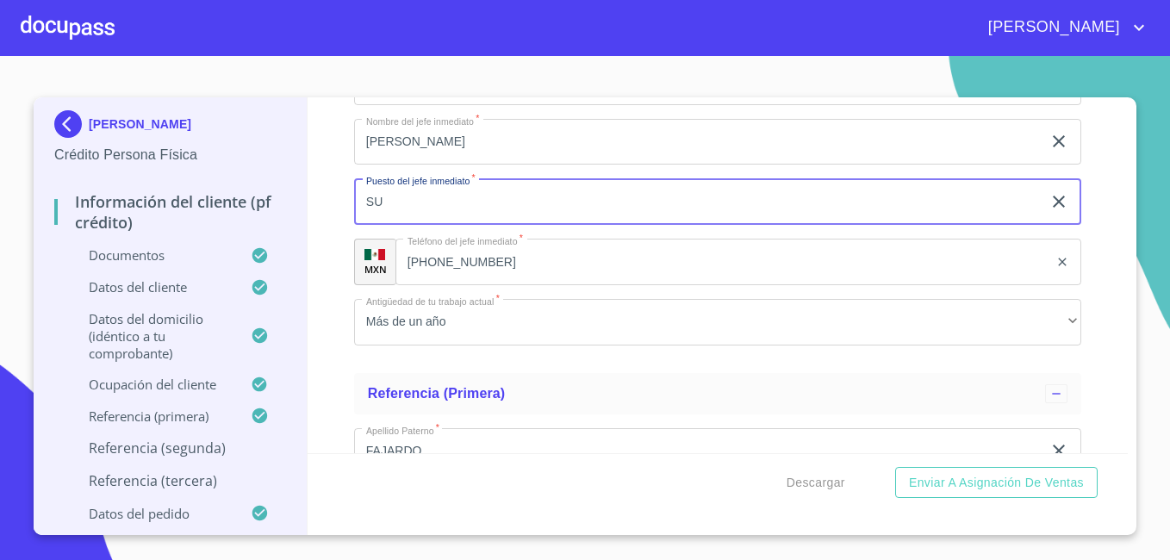
type input "S"
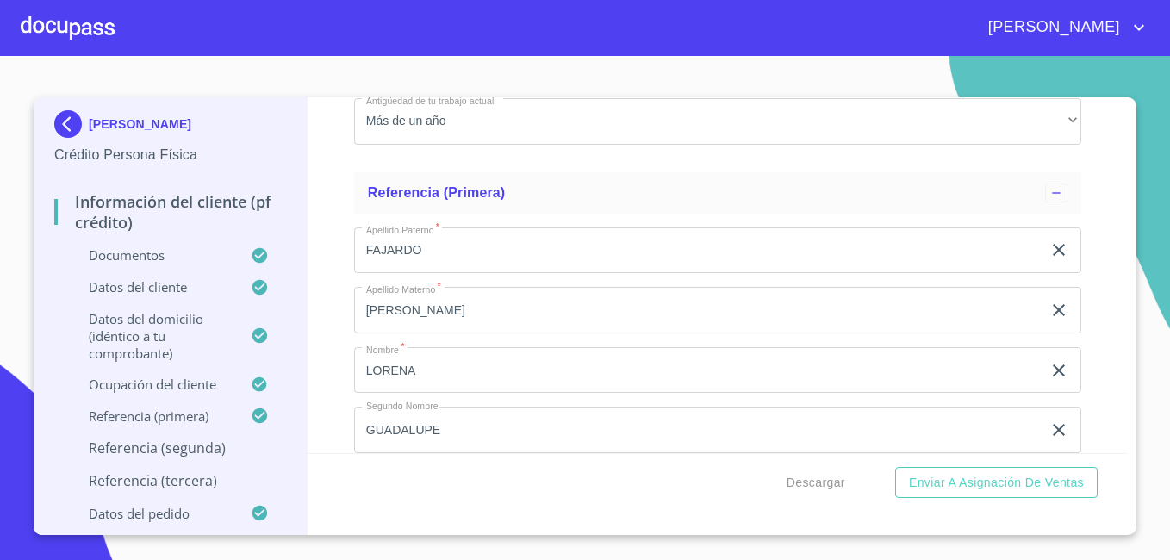
scroll to position [8519, 0]
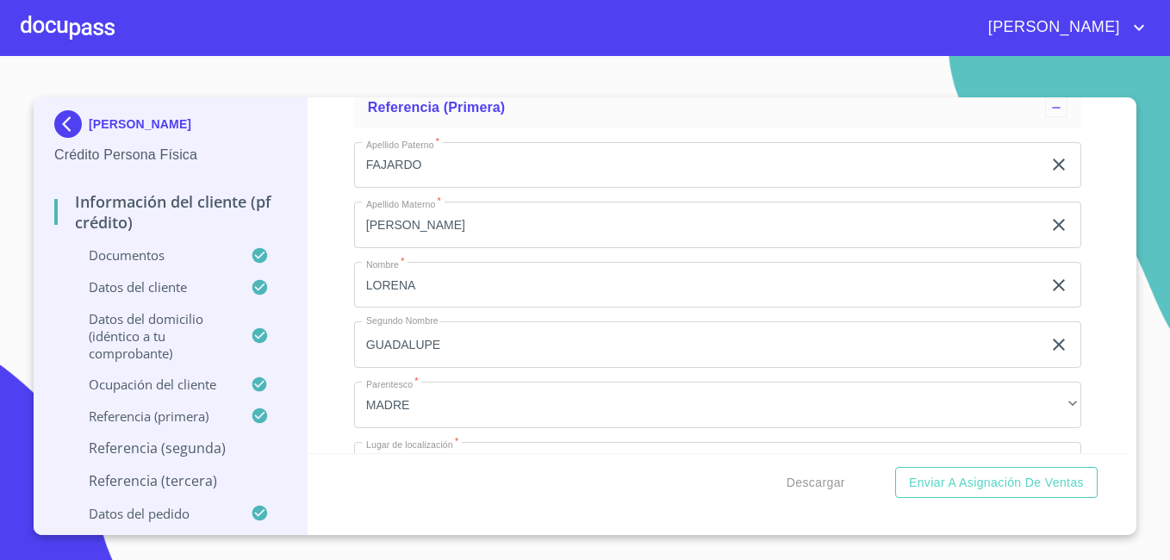
type input "Supervisor"
click at [545, 189] on input "FAJARDO" at bounding box center [698, 165] width 688 height 47
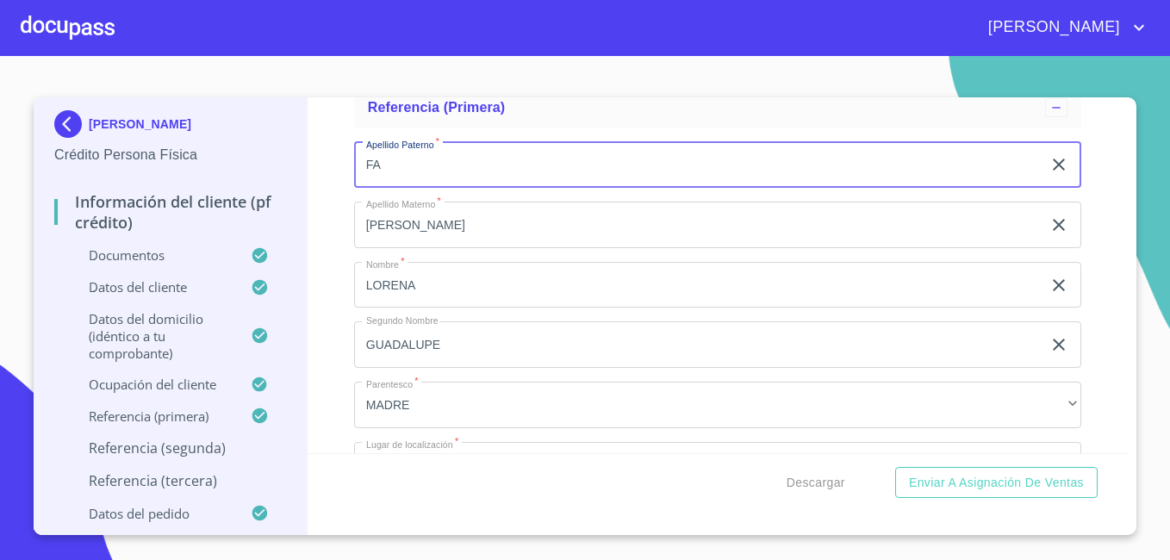
type input "F"
type input "Fajardo"
click at [503, 248] on input "[PERSON_NAME]" at bounding box center [698, 225] width 688 height 47
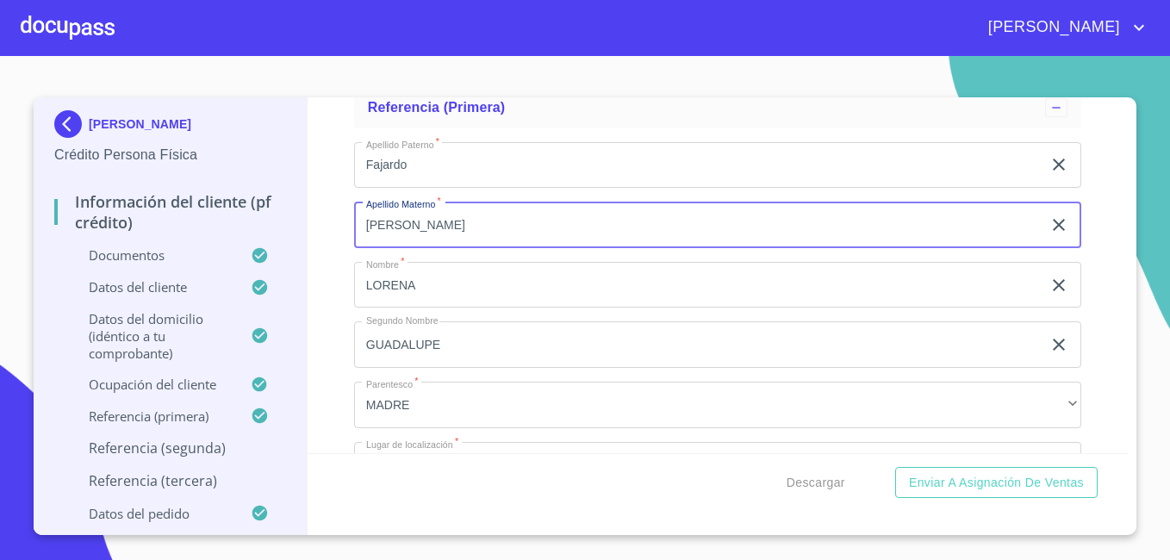
type input "[PERSON_NAME]"
click at [453, 309] on input "LORENA" at bounding box center [698, 285] width 688 height 47
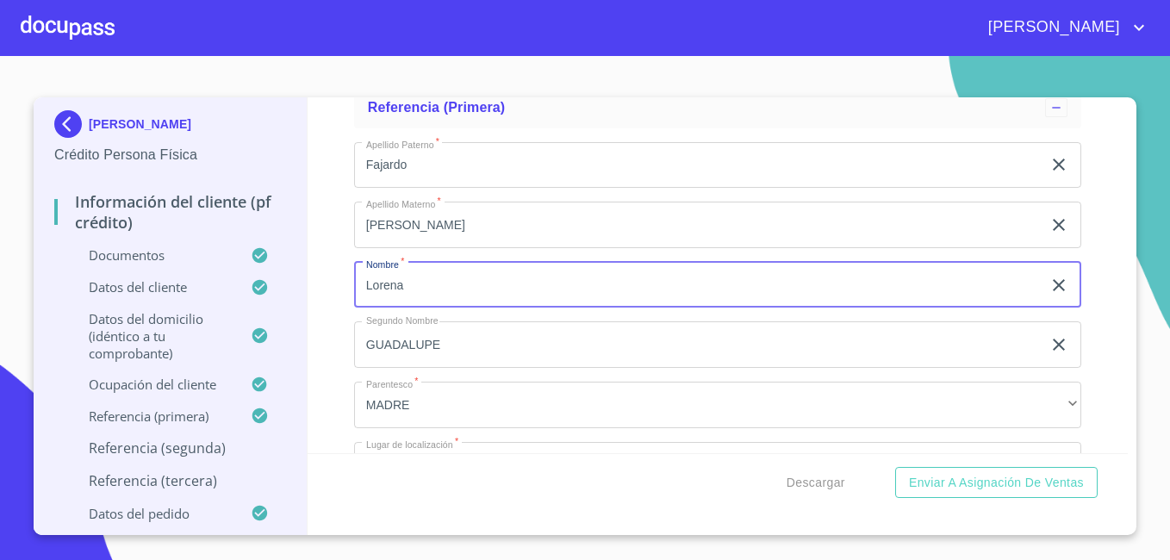
type input "Lorena"
click at [445, 363] on input "GUADALUPE" at bounding box center [698, 344] width 688 height 47
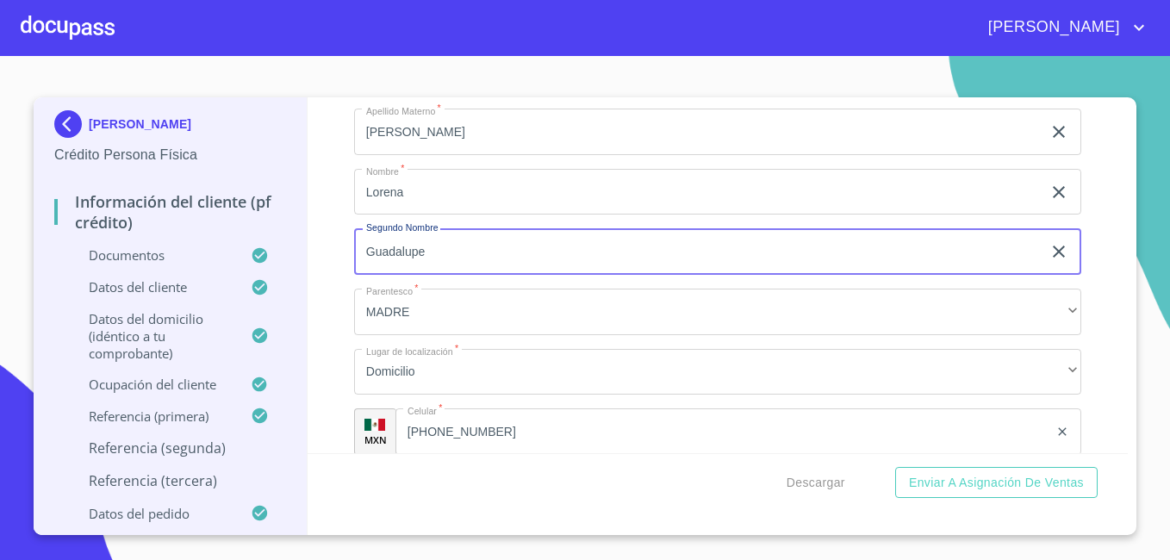
scroll to position [8622, 0]
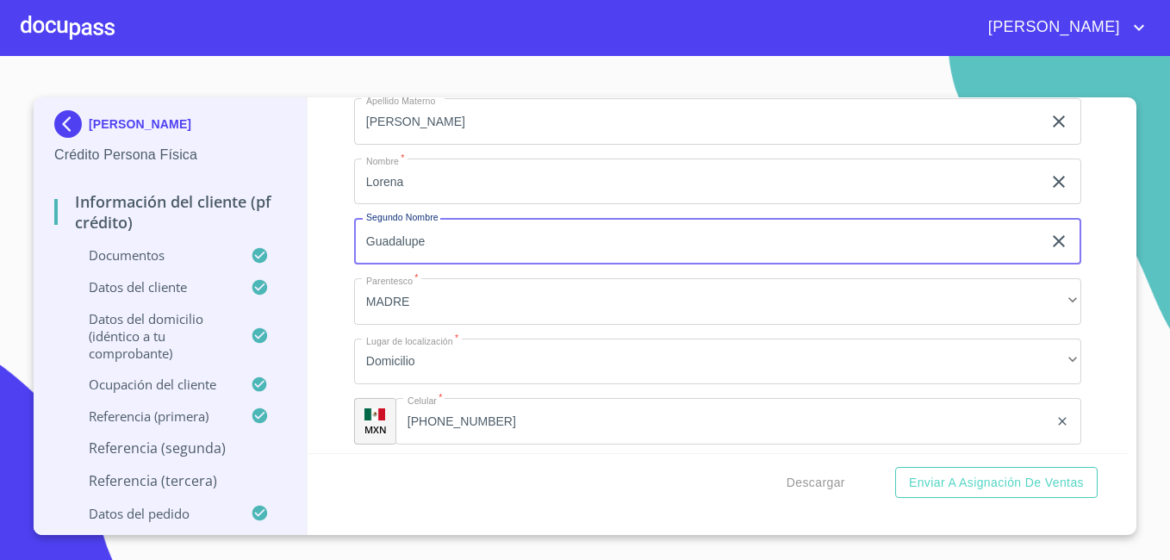
type input "Guadalupe"
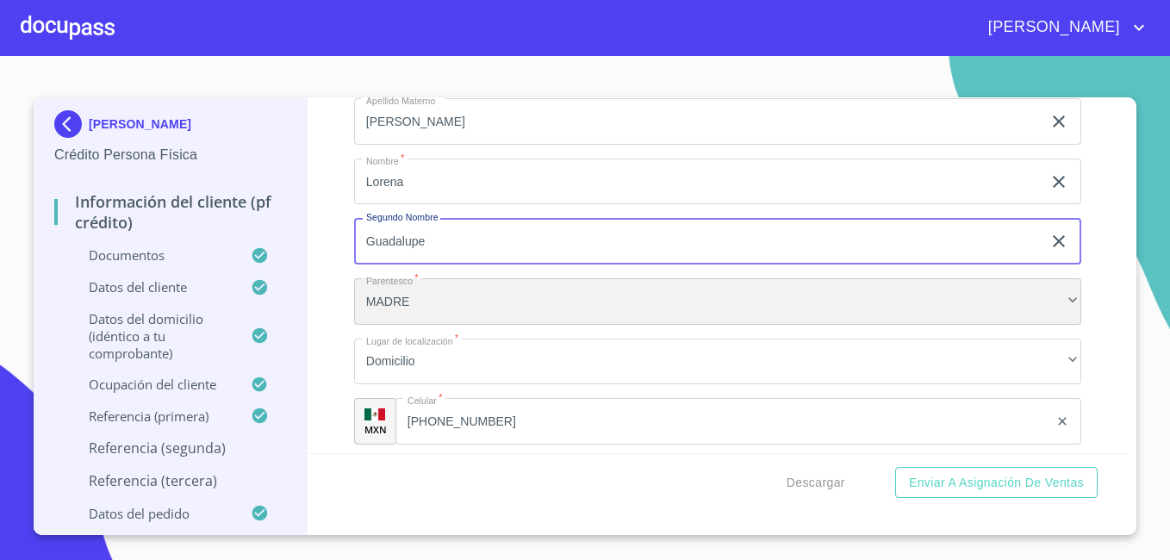
click at [567, 325] on div "MADRE" at bounding box center [717, 301] width 727 height 47
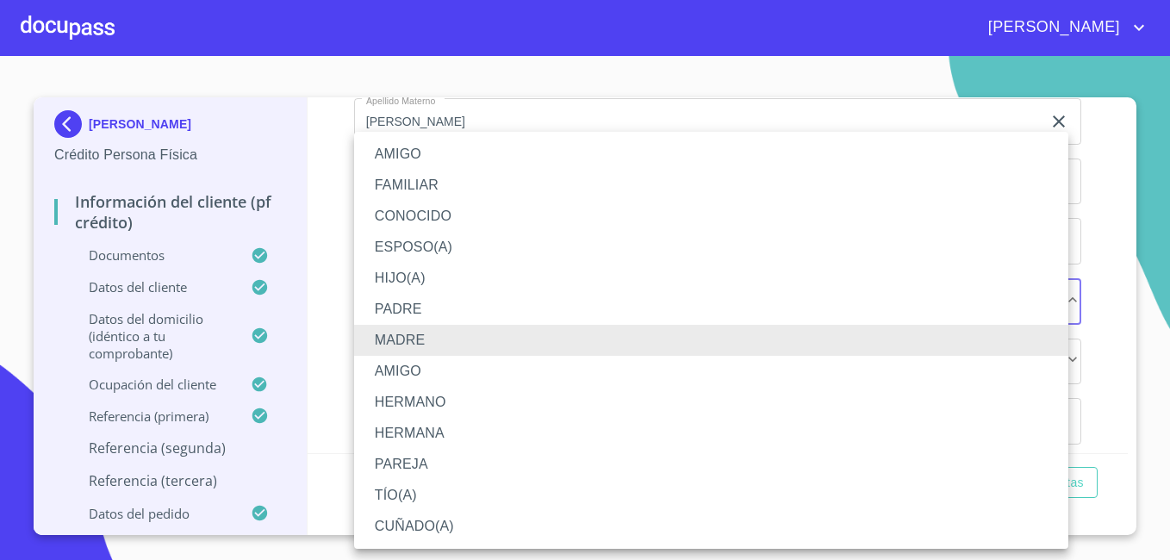
click at [567, 328] on li "MADRE" at bounding box center [711, 340] width 714 height 31
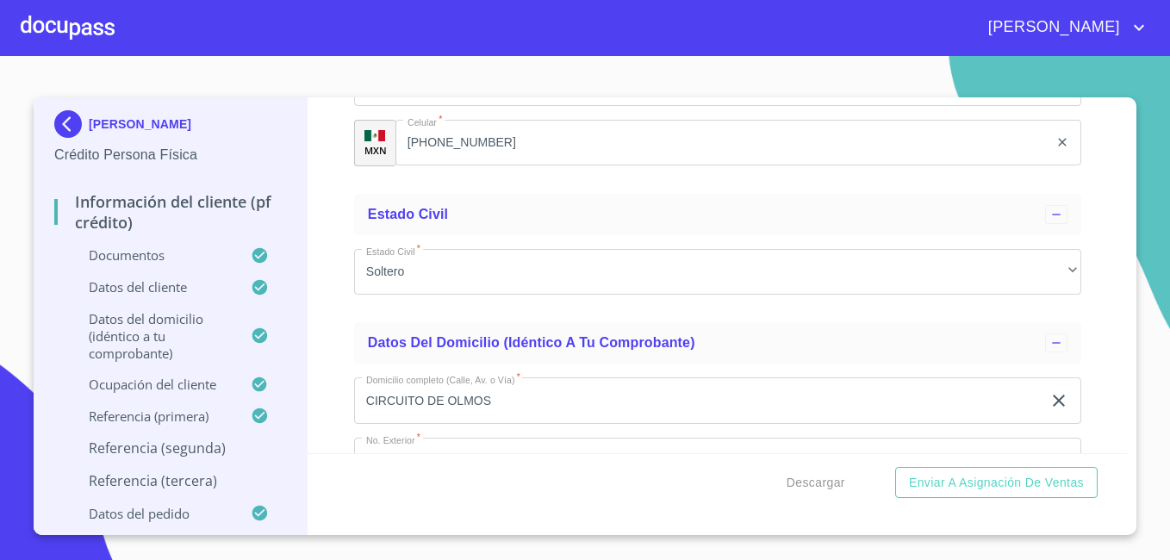
scroll to position [6193, 0]
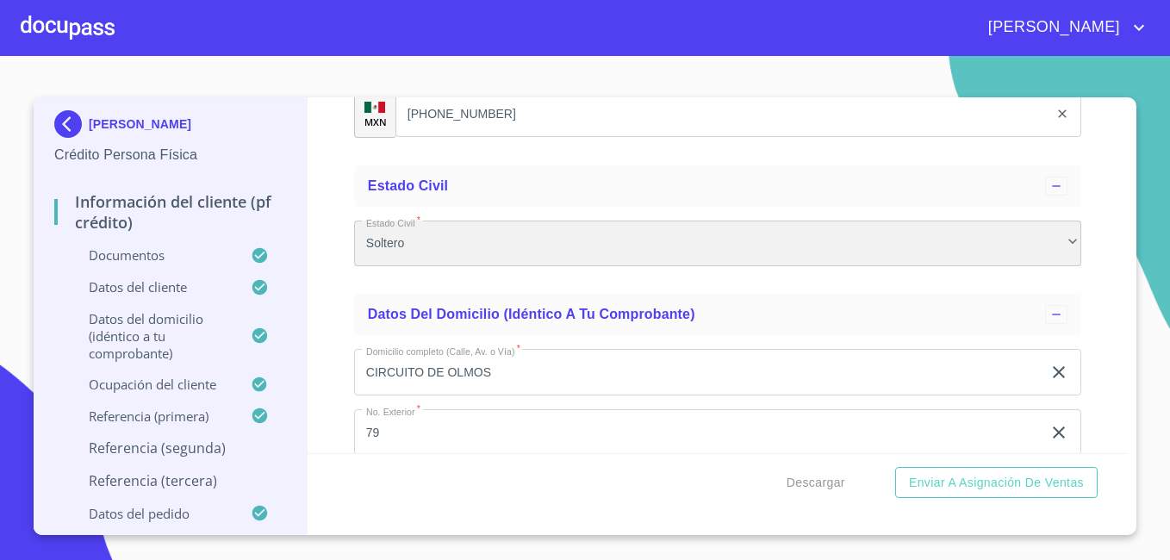
click at [754, 262] on div "Soltero" at bounding box center [717, 244] width 727 height 47
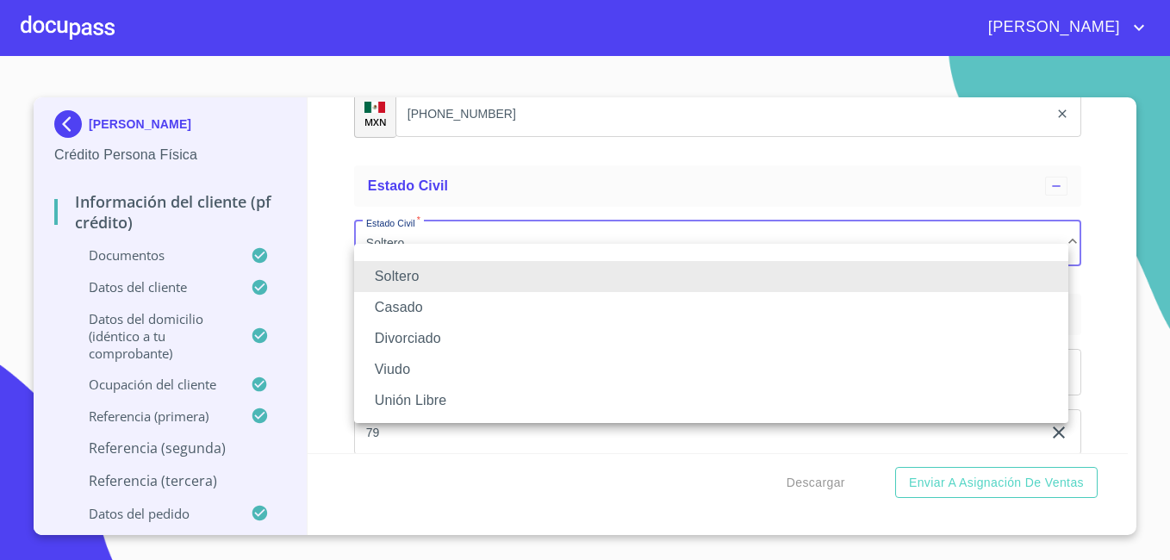
click at [754, 262] on li "Soltero" at bounding box center [711, 276] width 714 height 31
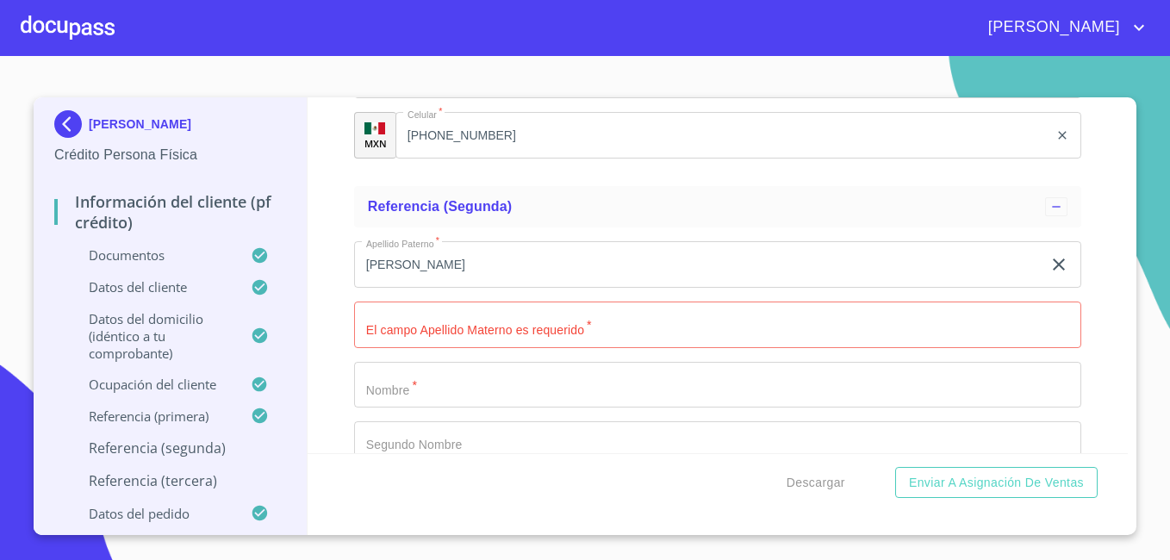
scroll to position [8937, 0]
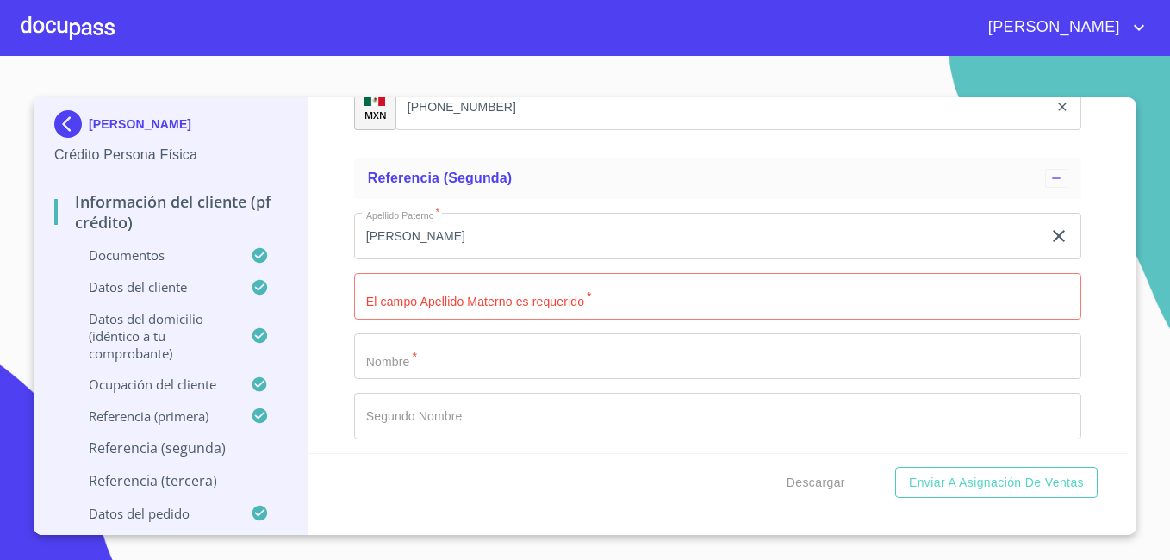
click at [600, 244] on input "[PERSON_NAME]" at bounding box center [698, 236] width 688 height 47
type input "[PERSON_NAME]"
click at [533, 320] on input "Documento de identificación.   *" at bounding box center [717, 296] width 727 height 47
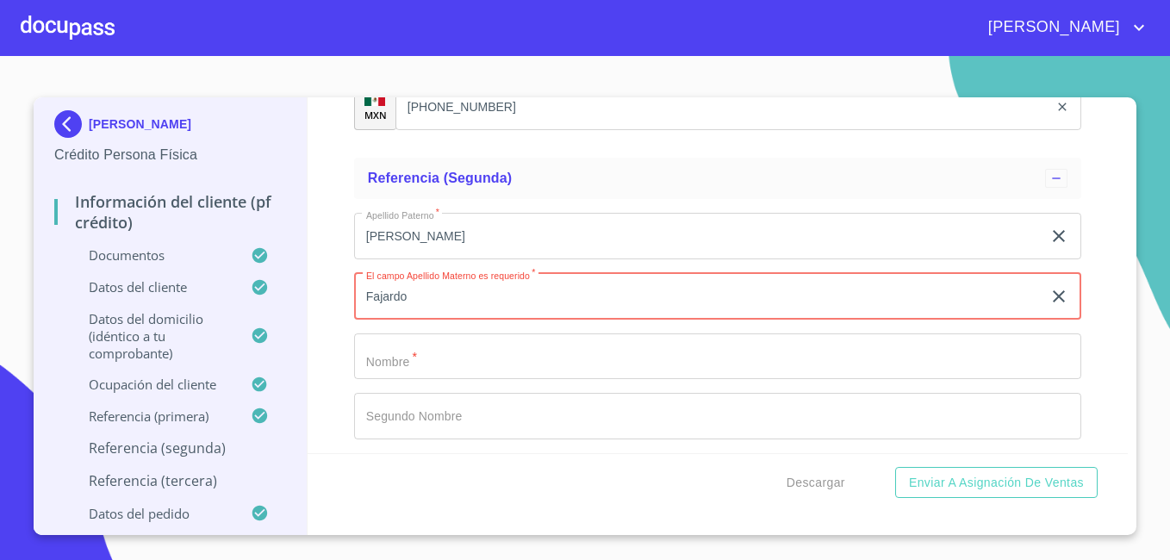
type input "Fajardo"
click at [424, 380] on input "Documento de identificación.   *" at bounding box center [717, 357] width 727 height 47
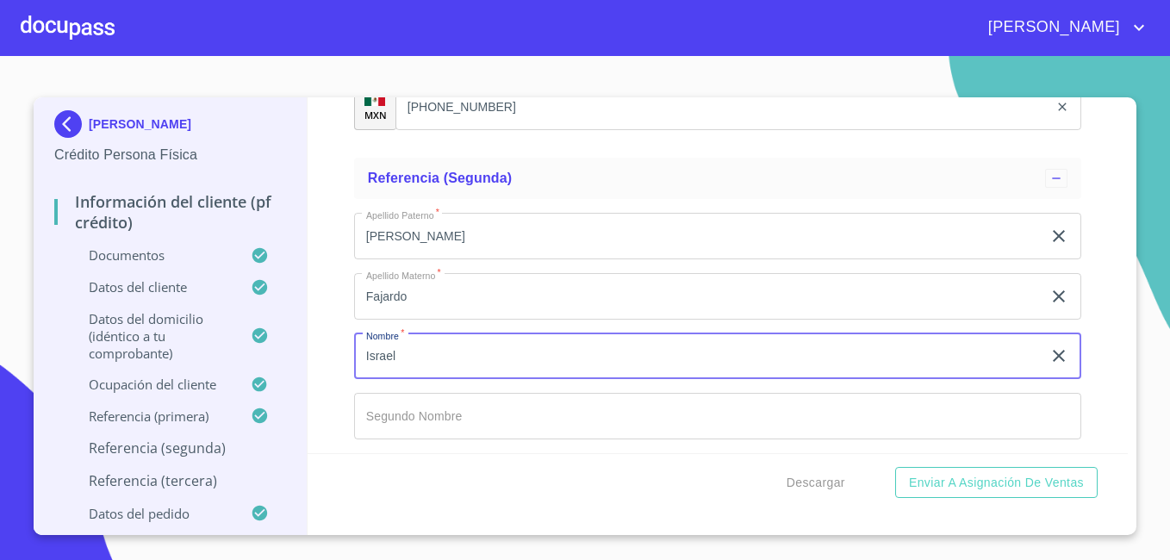
type input "Israel"
click at [410, 440] on input "Documento de identificación.   *" at bounding box center [717, 416] width 727 height 47
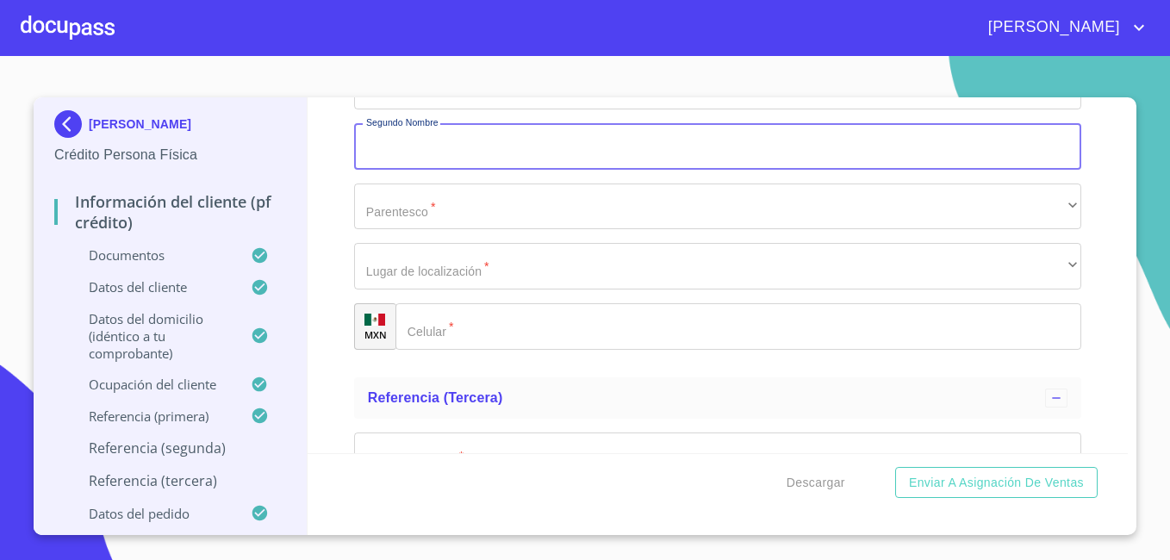
scroll to position [9212, 0]
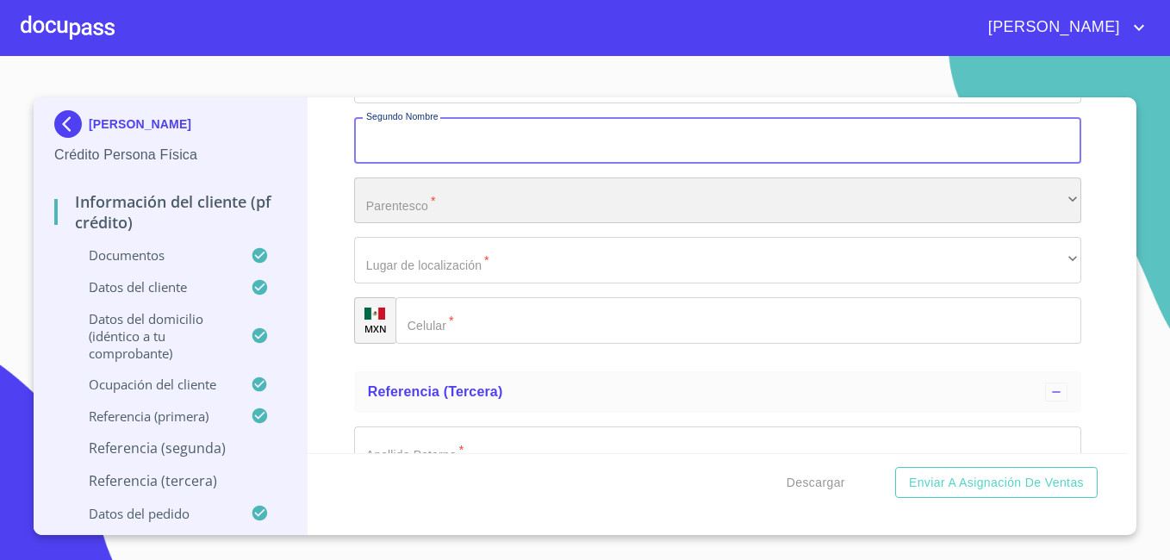
click at [578, 224] on div "​" at bounding box center [717, 201] width 727 height 47
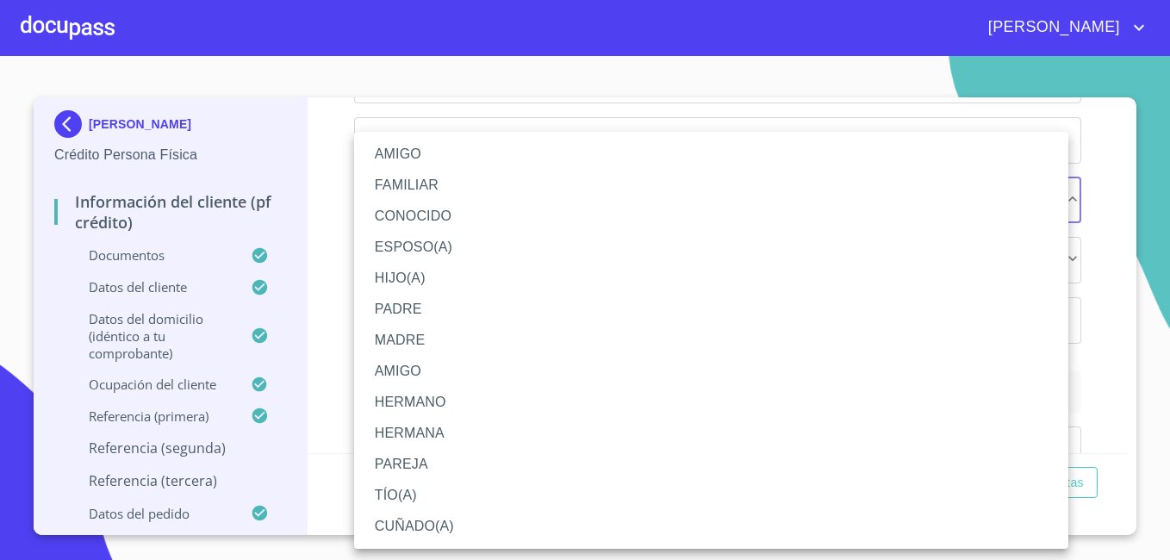
click at [475, 404] on li "HERMANO" at bounding box center [711, 402] width 714 height 31
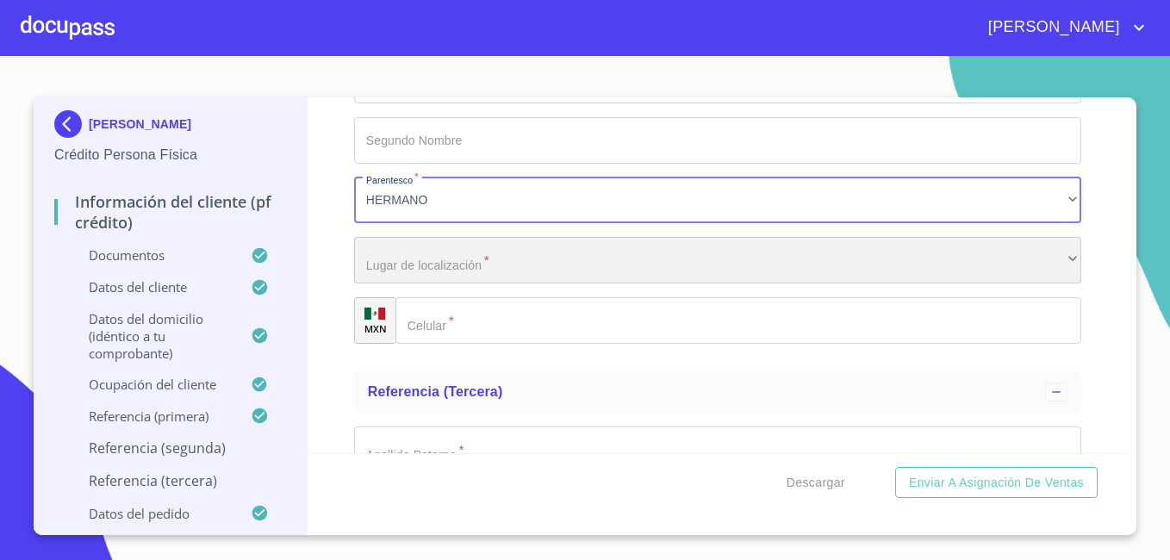
click at [484, 282] on div "​" at bounding box center [717, 260] width 727 height 47
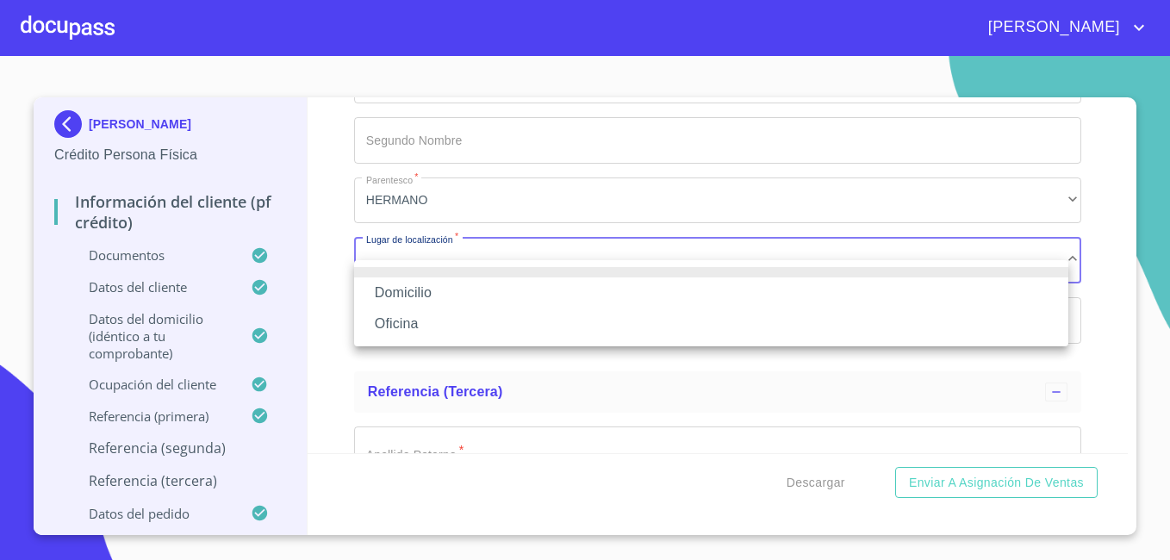
click at [457, 292] on li "Domicilio" at bounding box center [711, 292] width 714 height 31
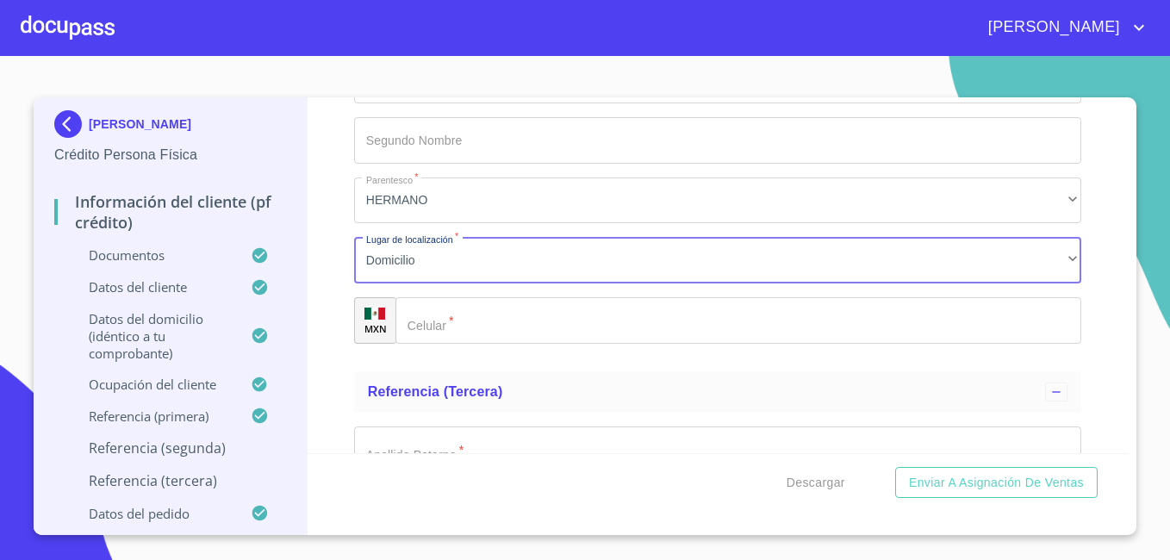
click at [427, 344] on div "​" at bounding box center [739, 320] width 686 height 47
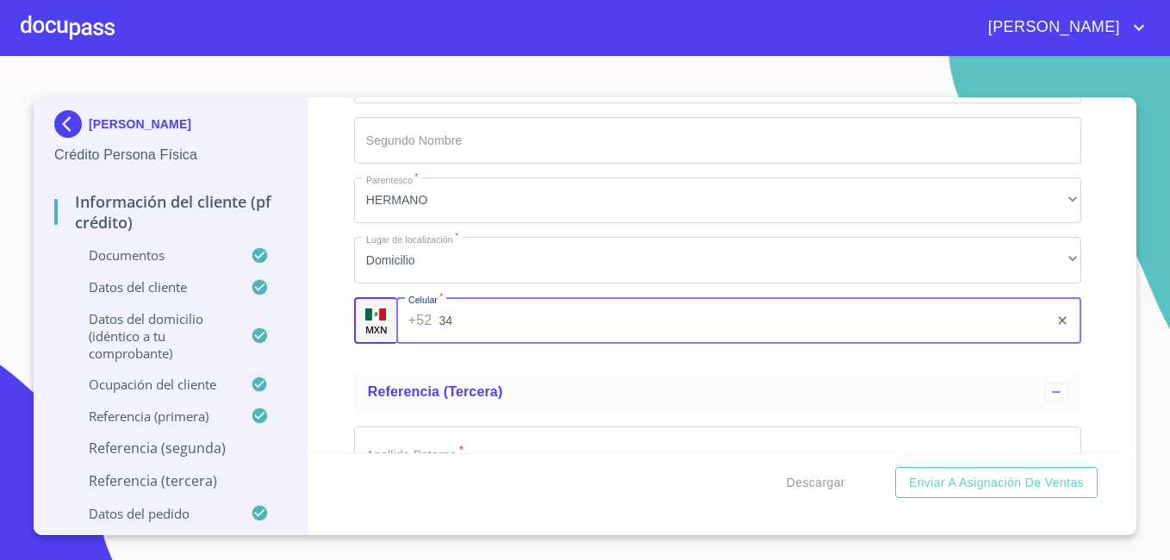
type input "3"
type input "[PHONE_NUMBER]"
click at [479, 365] on ul "Referencia (segunda) [PERSON_NAME]   * [PERSON_NAME] ​ Apellido Materno   * Faj…" at bounding box center [717, 119] width 727 height 489
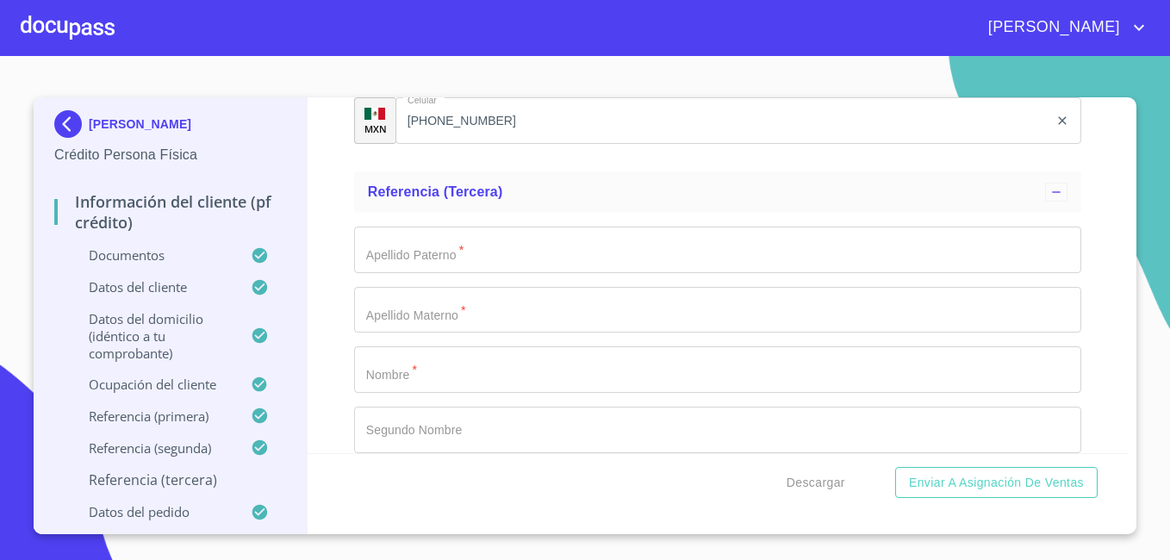
scroll to position [9441, 0]
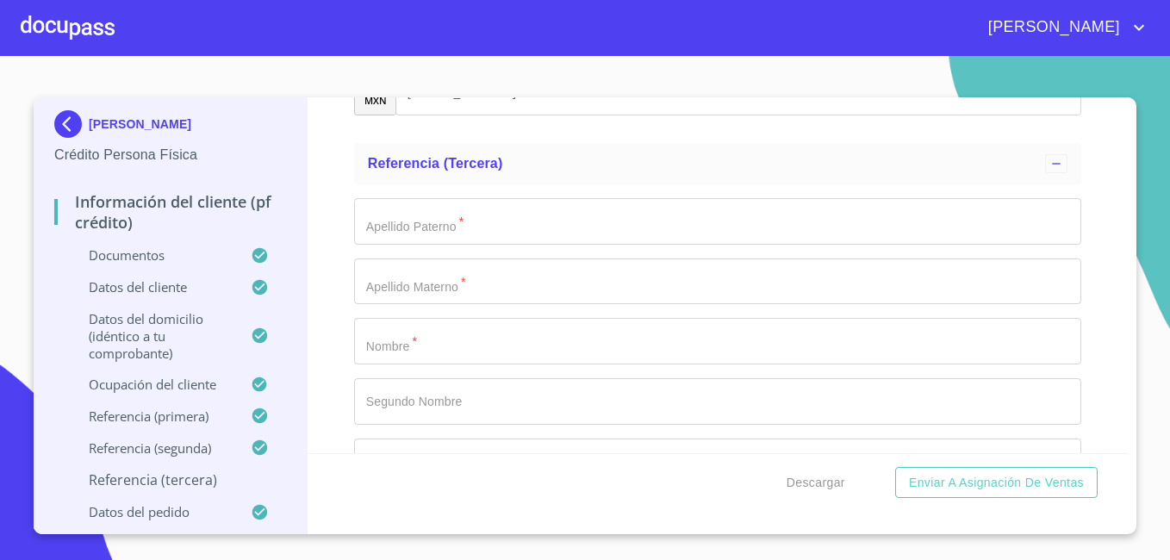
click at [462, 245] on input "Documento de identificación.   *" at bounding box center [717, 221] width 727 height 47
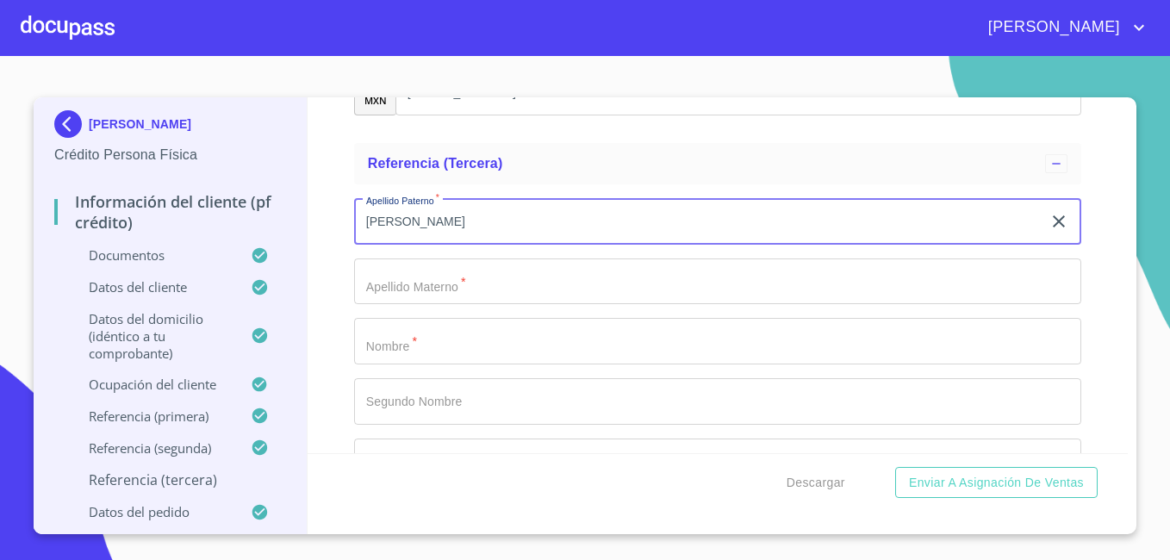
type input "[PERSON_NAME]"
click at [430, 291] on input "Documento de identificación.   *" at bounding box center [717, 282] width 727 height 47
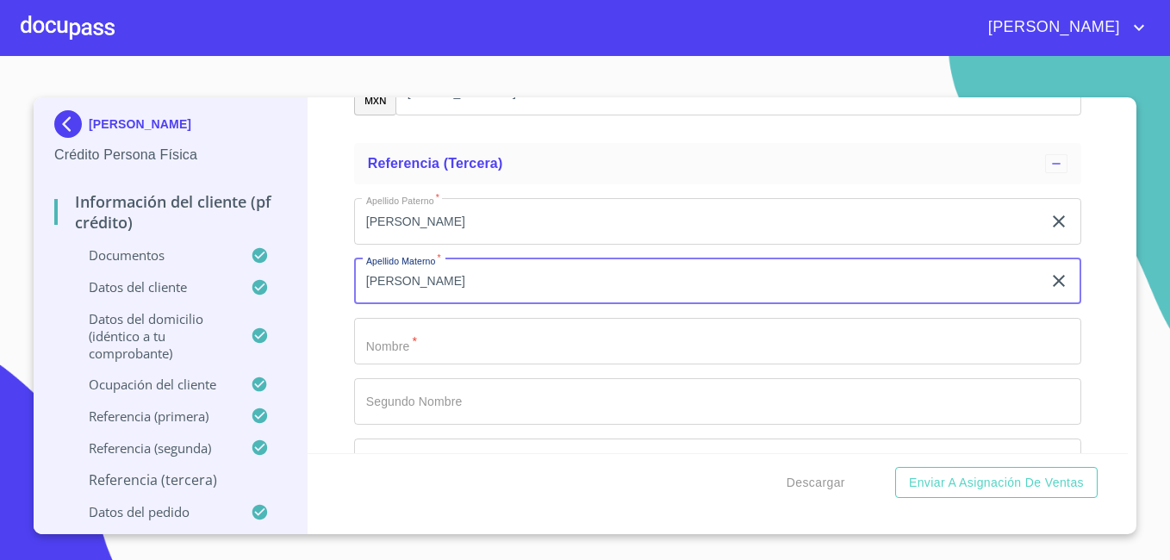
type input "[PERSON_NAME]"
click at [393, 360] on input "Documento de identificación.   *" at bounding box center [717, 341] width 727 height 47
type input "Maximino"
click at [419, 425] on input "Documento de identificación.   *" at bounding box center [717, 401] width 727 height 47
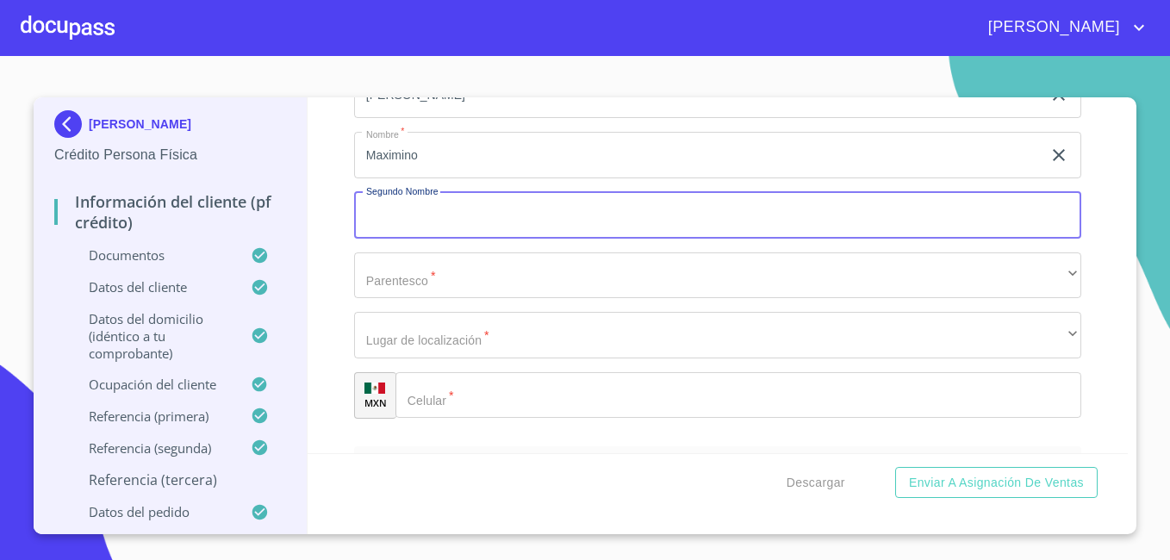
scroll to position [9648, 0]
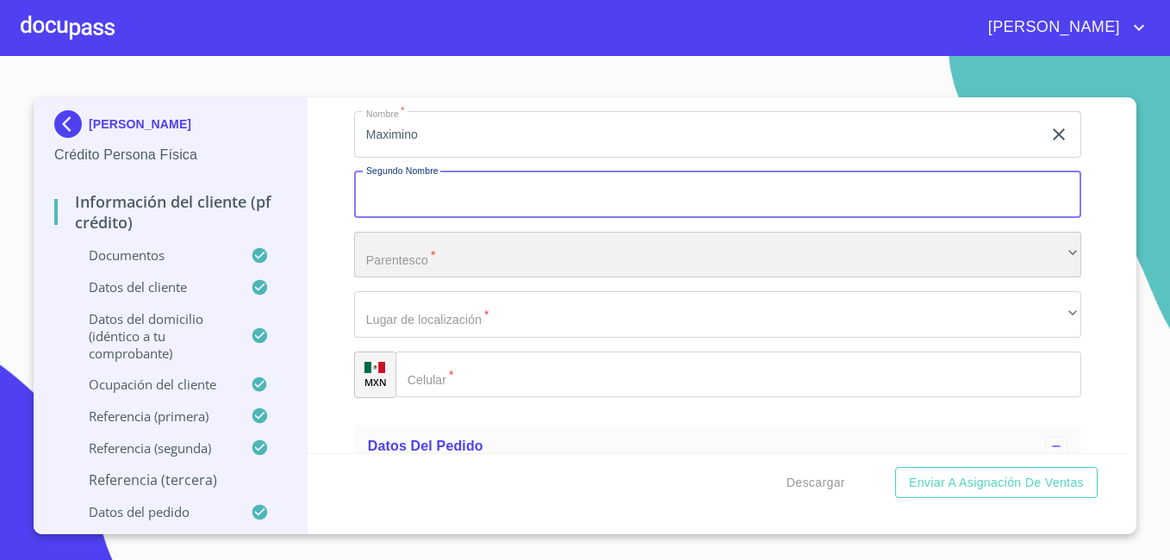
click at [529, 277] on div "​" at bounding box center [717, 255] width 727 height 47
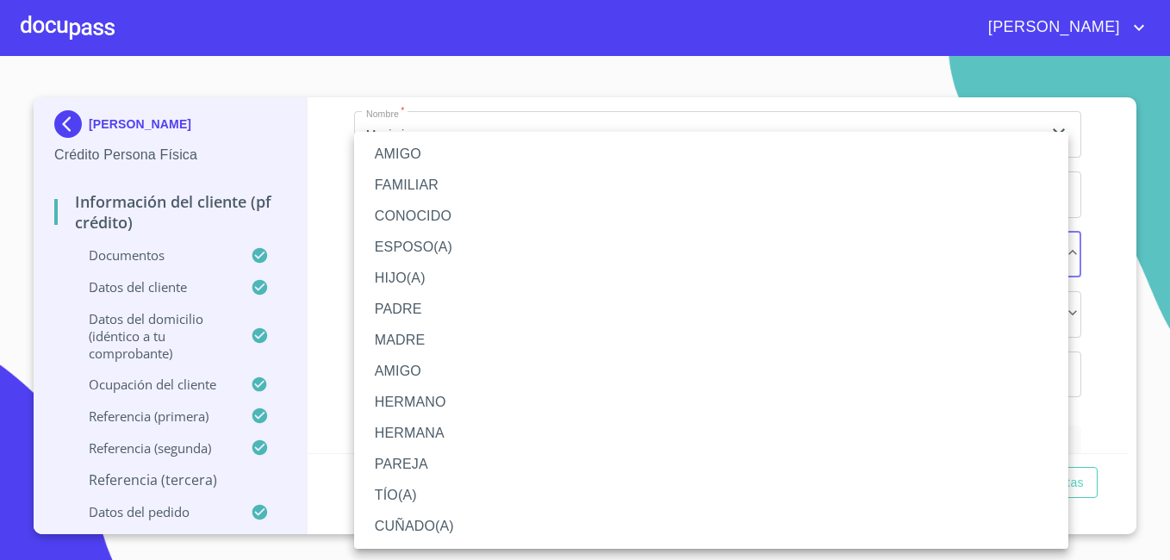
click at [493, 310] on li "PADRE" at bounding box center [711, 309] width 714 height 31
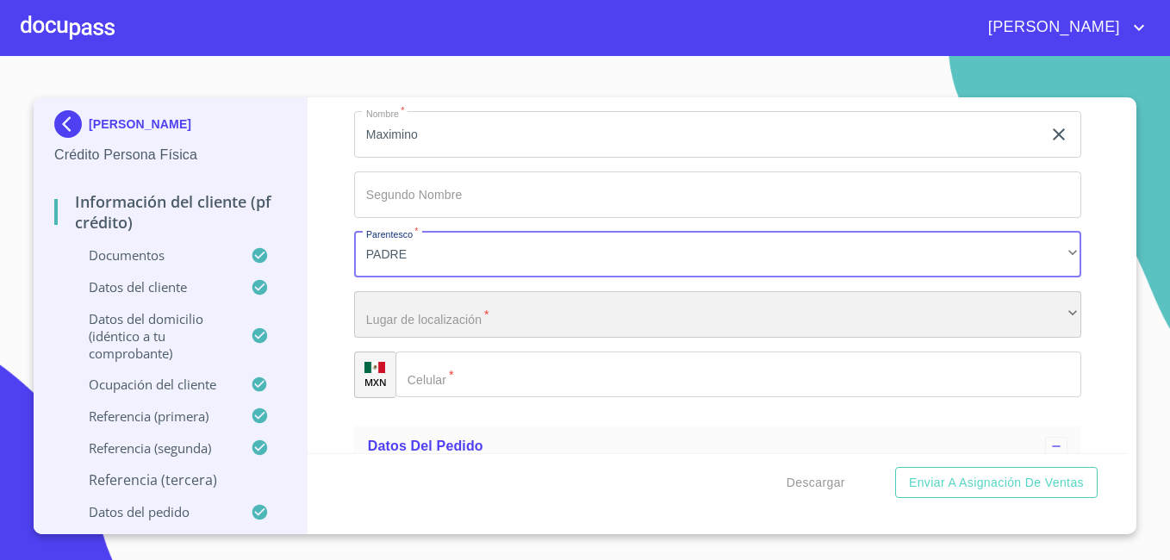
click at [463, 337] on div "​" at bounding box center [717, 314] width 727 height 47
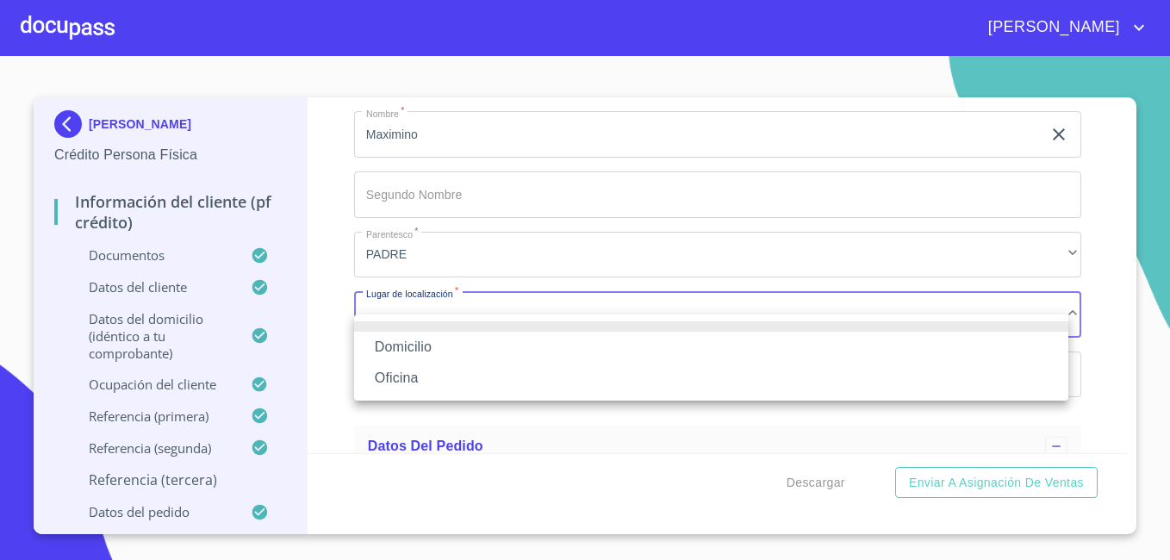
click at [452, 352] on li "Domicilio" at bounding box center [711, 347] width 714 height 31
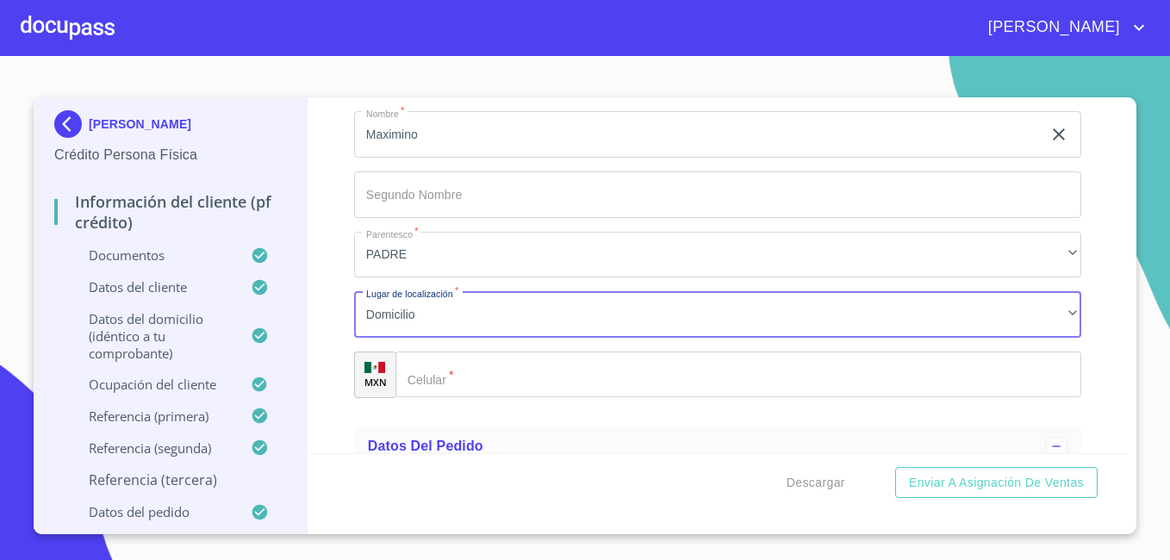
click at [445, 397] on input "Documento de identificación.   *" at bounding box center [739, 375] width 686 height 47
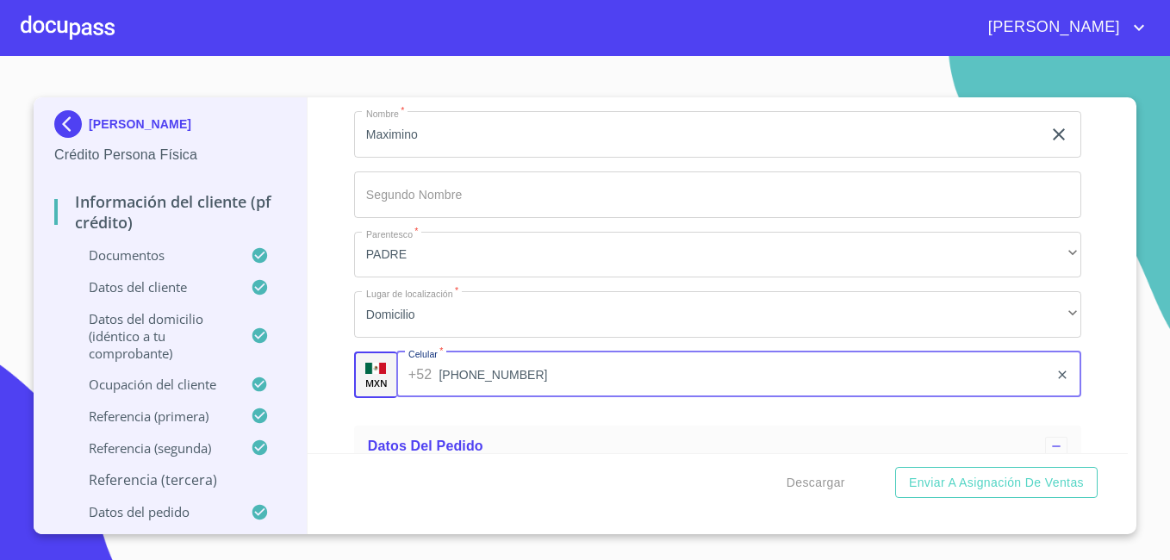
scroll to position [10003, 0]
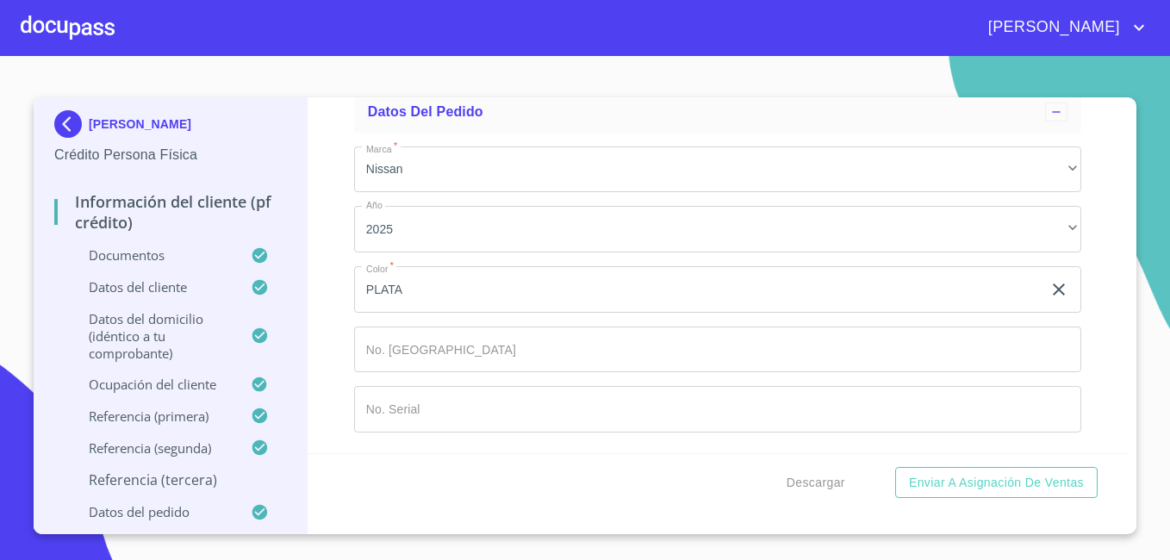
type input "[PHONE_NUMBER]"
click at [648, 351] on input "Documento de identificación.   *" at bounding box center [717, 350] width 727 height 47
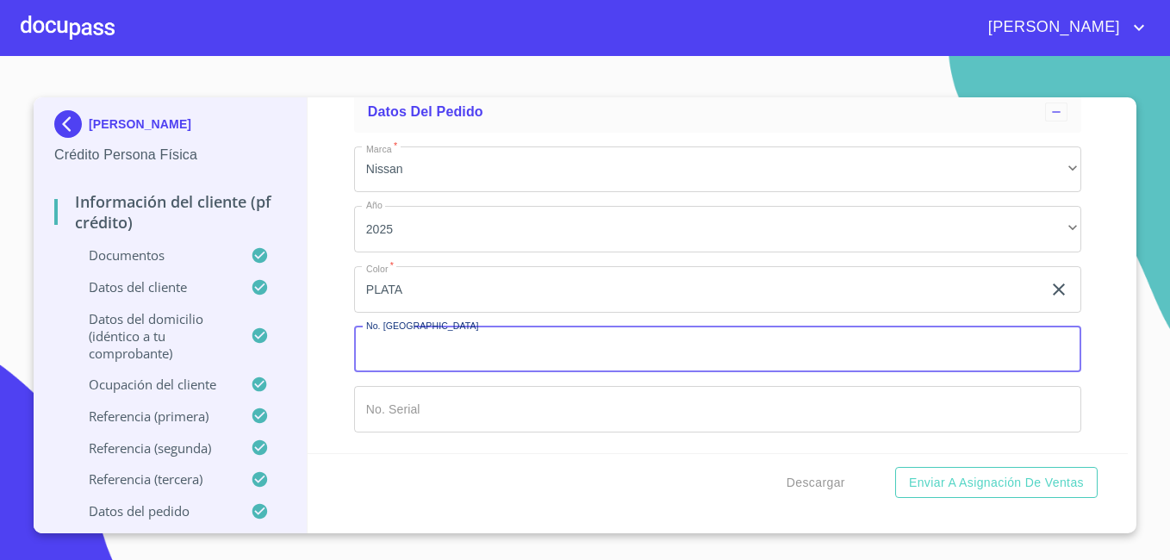
click at [789, 353] on input "Documento de identificación.   *" at bounding box center [717, 350] width 727 height 47
click at [1127, 343] on div "Información del cliente (PF crédito) Documentos Documento de identificación.   …" at bounding box center [718, 275] width 821 height 356
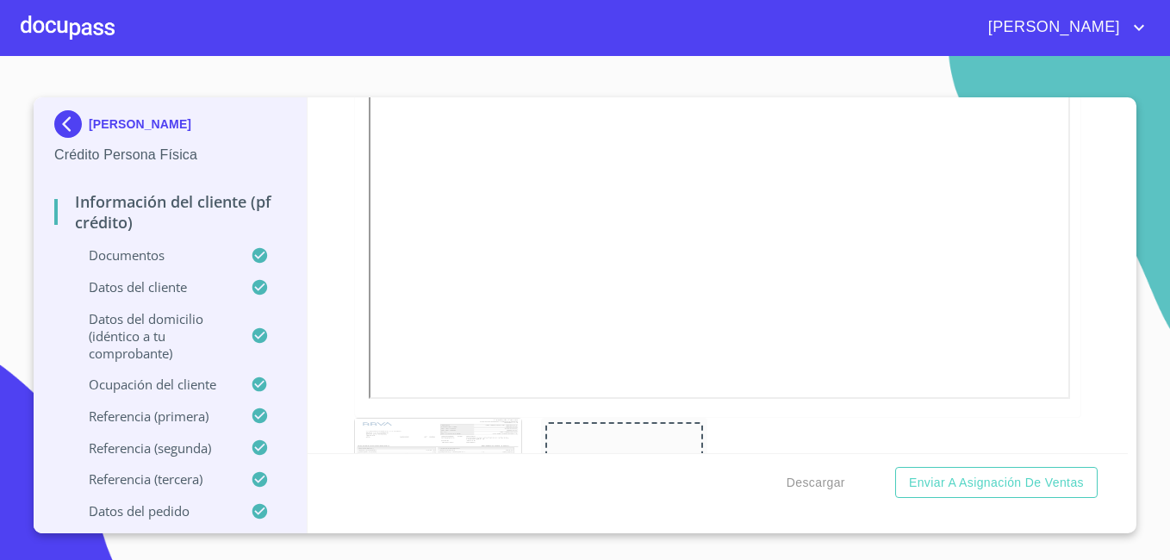
scroll to position [0, 0]
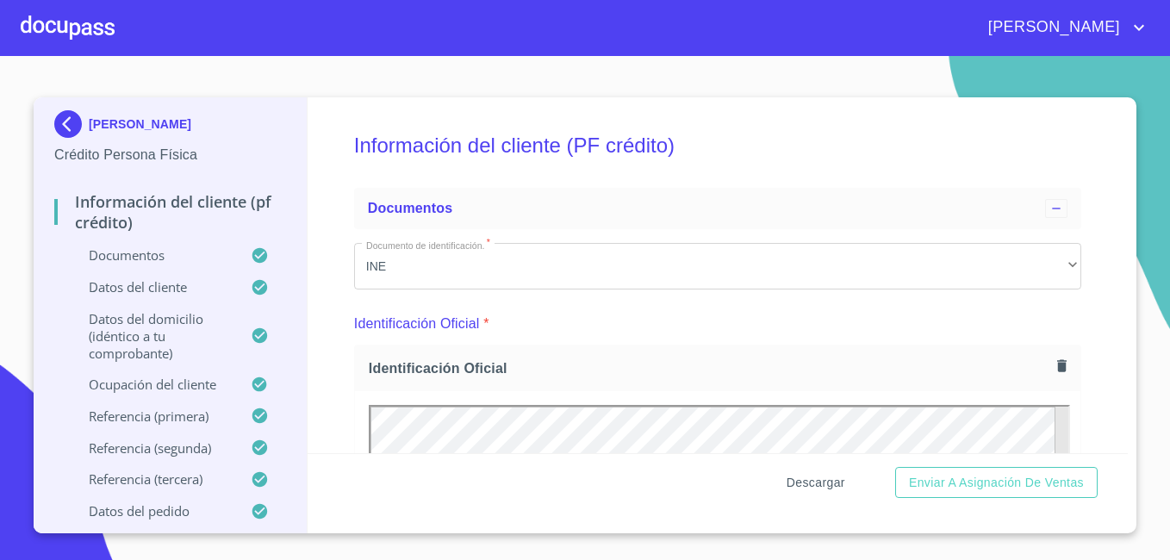
click at [811, 487] on span "Descargar" at bounding box center [816, 483] width 59 height 22
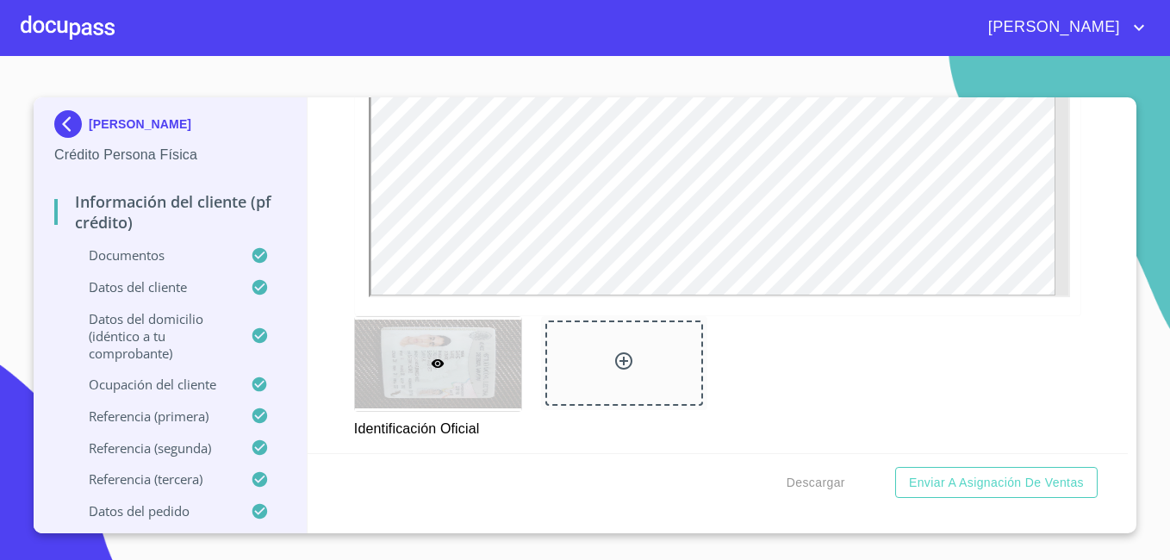
scroll to position [543, 0]
